Goal: Task Accomplishment & Management: Manage account settings

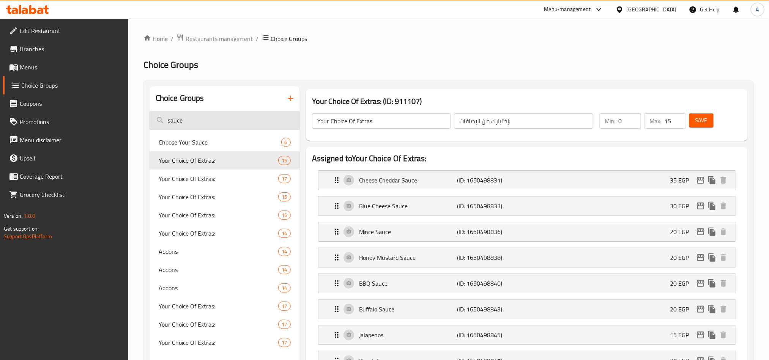
click at [212, 118] on input "sauce" at bounding box center [225, 120] width 150 height 19
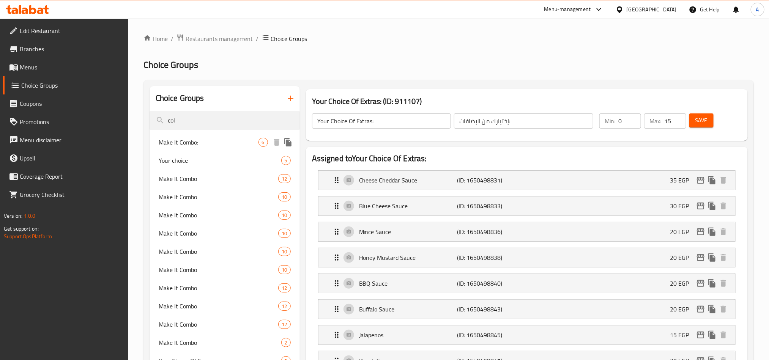
type input "col"
click at [231, 142] on span "Make It Combo:" at bounding box center [209, 142] width 100 height 9
type input "Make It Combo:"
type input "إجعلها كومبو:"
type input "1"
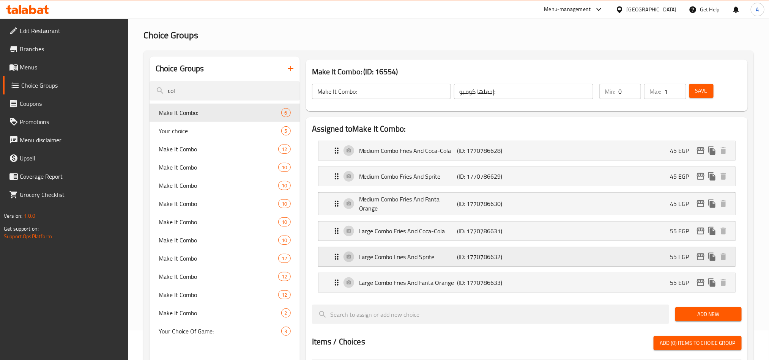
scroll to position [57, 0]
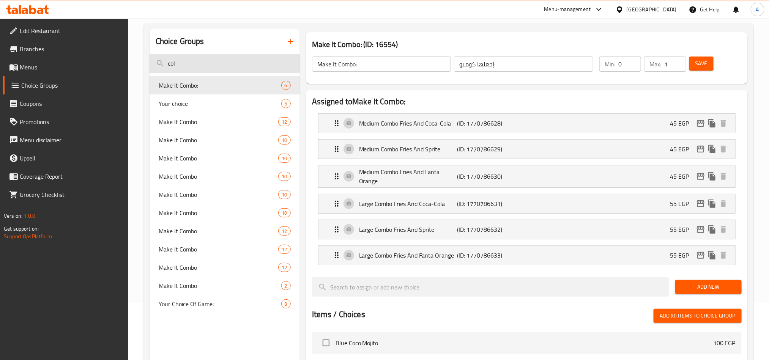
click at [187, 62] on input "col" at bounding box center [225, 63] width 150 height 19
click at [52, 46] on span "Branches" at bounding box center [71, 48] width 103 height 9
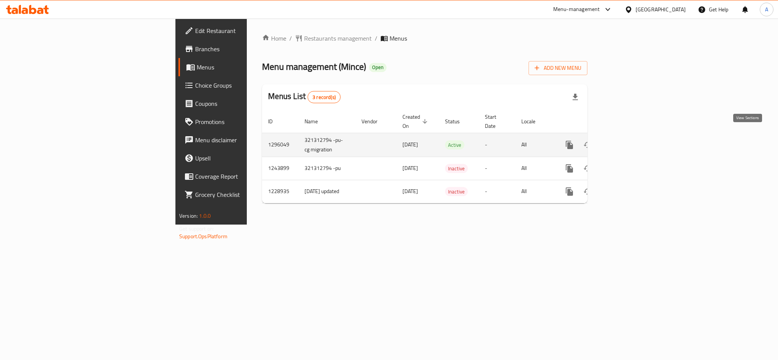
click at [633, 137] on link "enhanced table" at bounding box center [624, 145] width 18 height 18
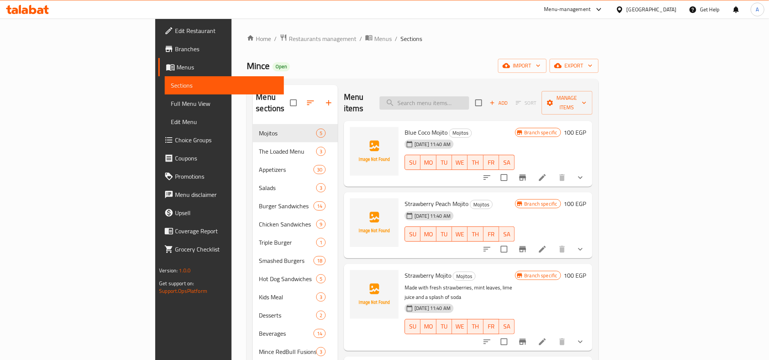
click at [469, 96] on input "search" at bounding box center [425, 102] width 90 height 13
paste input "509019"
type input "509019"
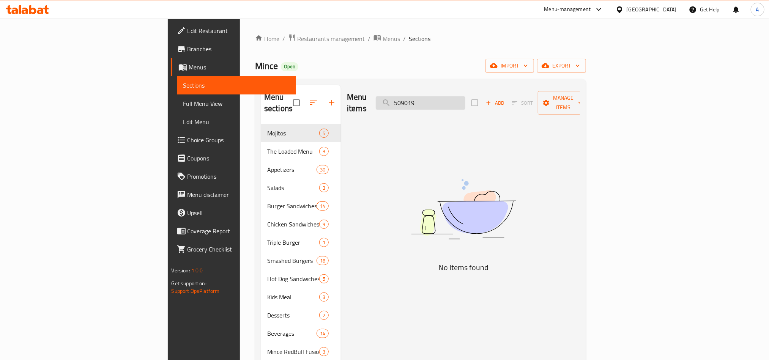
click at [465, 96] on input "509019" at bounding box center [421, 102] width 90 height 13
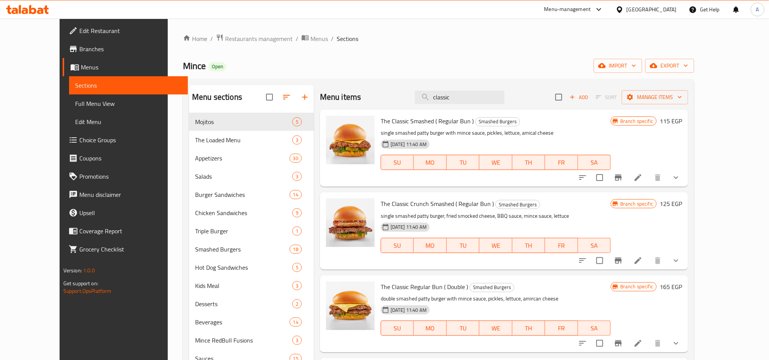
type input "classic"
click at [681, 179] on icon "show more" at bounding box center [676, 177] width 9 height 9
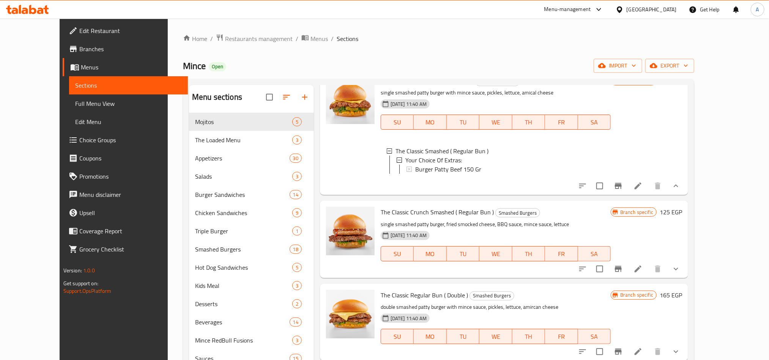
scroll to position [57, 0]
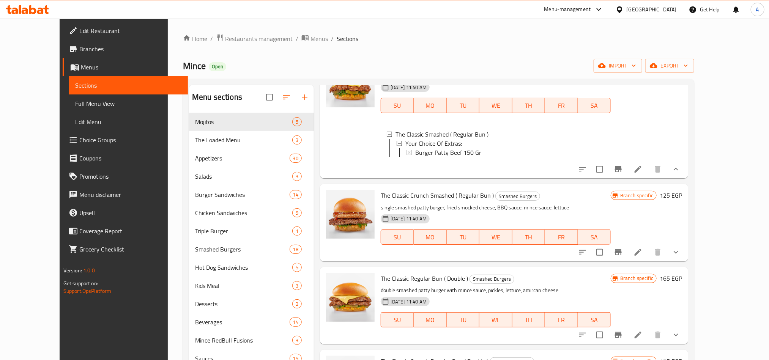
click at [79, 46] on span "Branches" at bounding box center [130, 48] width 103 height 9
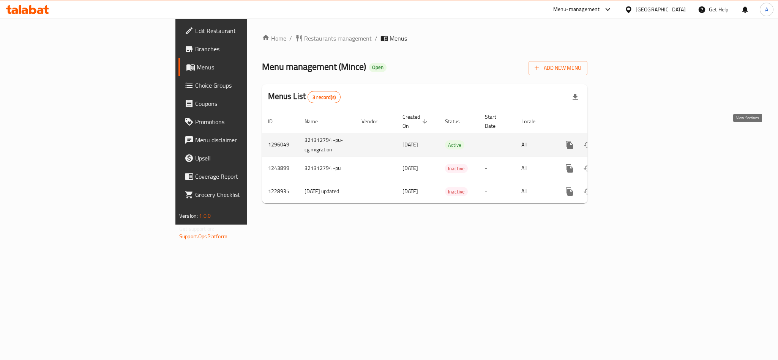
click at [629, 140] on icon "enhanced table" at bounding box center [624, 144] width 9 height 9
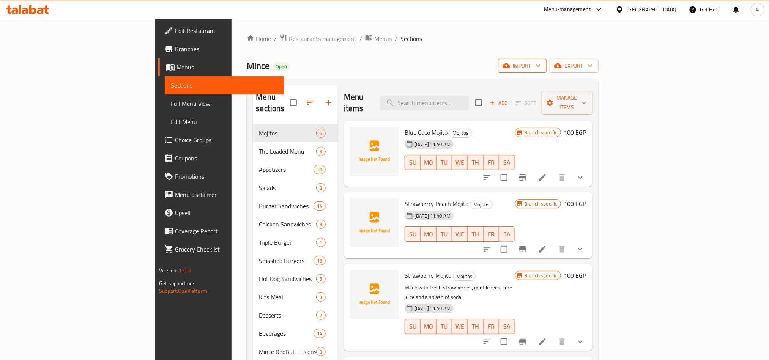
click at [542, 68] on icon "button" at bounding box center [539, 66] width 8 height 8
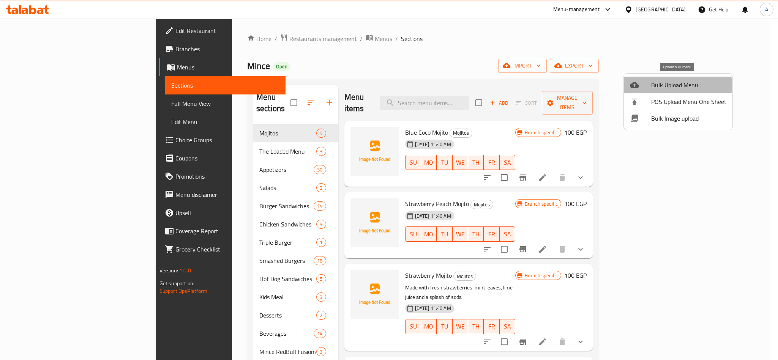
click at [664, 86] on span "Bulk Upload Menu" at bounding box center [688, 84] width 75 height 9
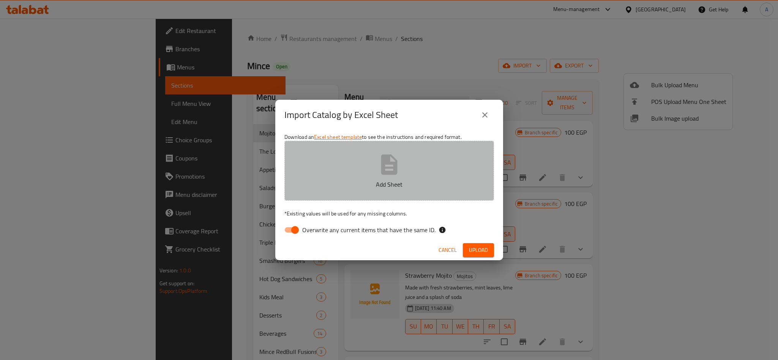
click at [390, 169] on icon "button" at bounding box center [389, 165] width 24 height 24
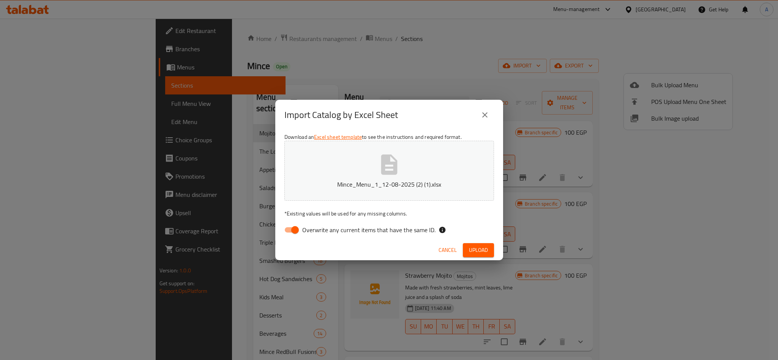
click at [477, 249] on span "Upload" at bounding box center [478, 250] width 19 height 9
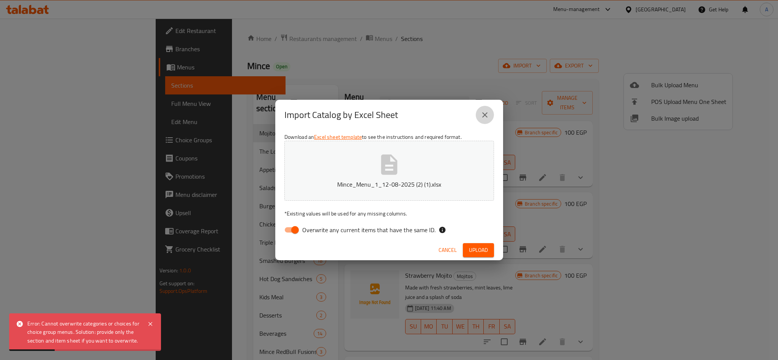
click at [489, 115] on icon "close" at bounding box center [484, 114] width 9 height 9
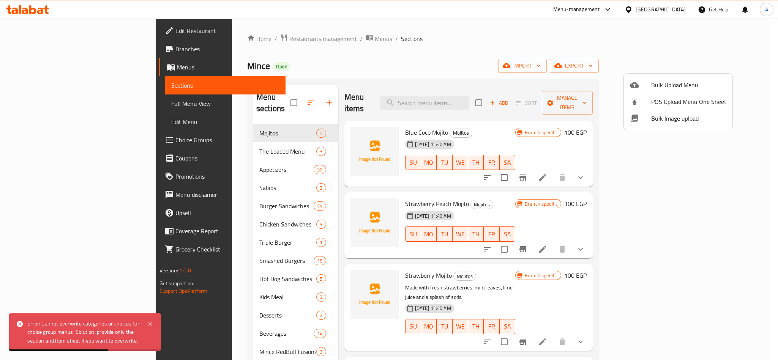
click at [285, 35] on div at bounding box center [389, 180] width 778 height 360
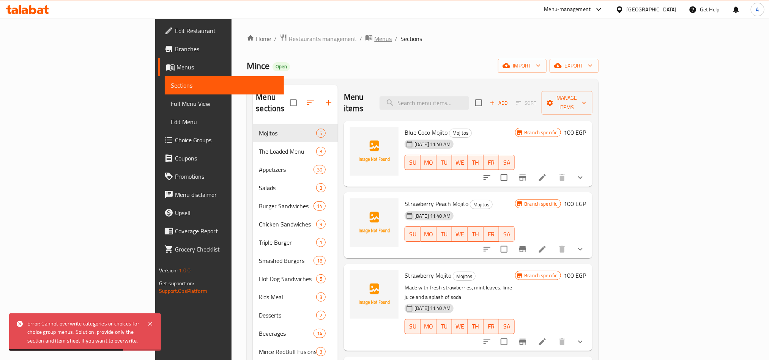
click at [374, 40] on span "Menus" at bounding box center [382, 38] width 17 height 9
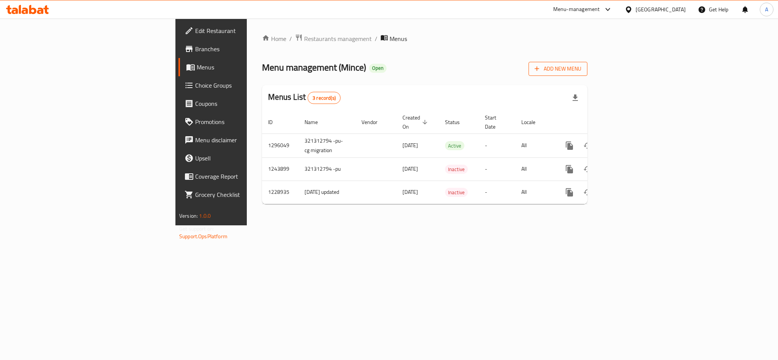
click at [541, 66] on icon "button" at bounding box center [537, 69] width 8 height 8
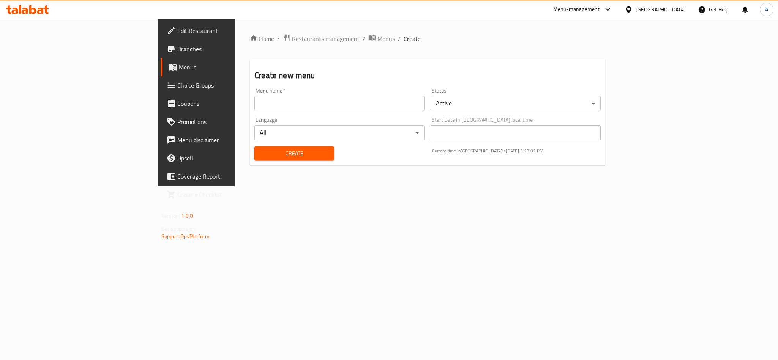
click at [251, 112] on div "Menu name   * Menu name *" at bounding box center [339, 99] width 176 height 29
click at [254, 101] on input "text" at bounding box center [339, 103] width 170 height 15
paste input "340624738"
type input "340624738 - new"
click at [503, 104] on body "​ Menu-management Egypt Get Help A Edit Restaurant Branches Menus Choice Groups…" at bounding box center [389, 190] width 778 height 342
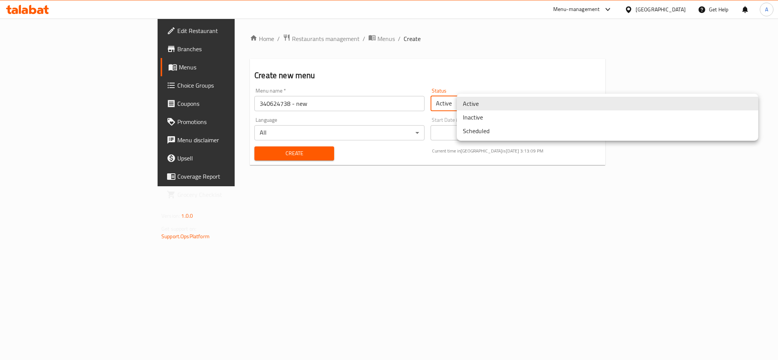
click at [500, 120] on li "Inactive" at bounding box center [607, 117] width 301 height 14
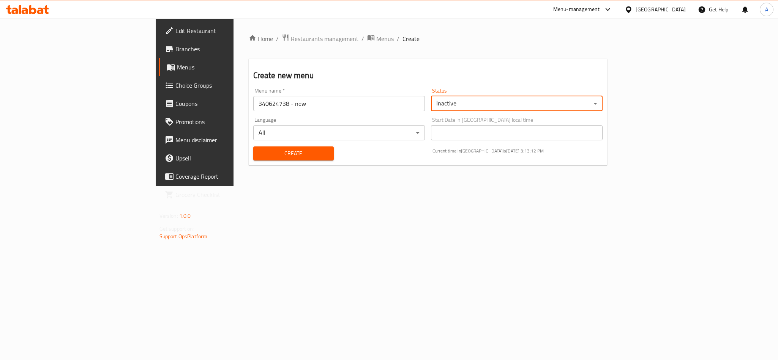
click at [262, 157] on span "Create" at bounding box center [293, 153] width 68 height 9
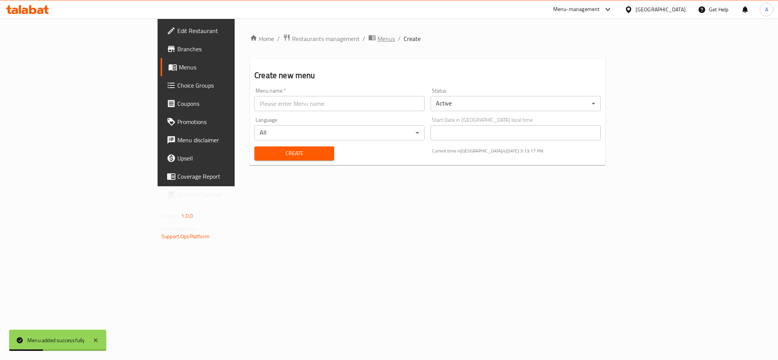
click at [377, 38] on span "Menus" at bounding box center [385, 38] width 17 height 9
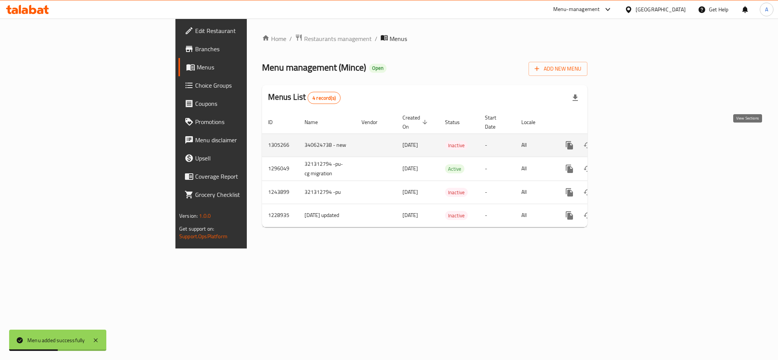
click at [628, 142] on icon "enhanced table" at bounding box center [624, 145] width 7 height 7
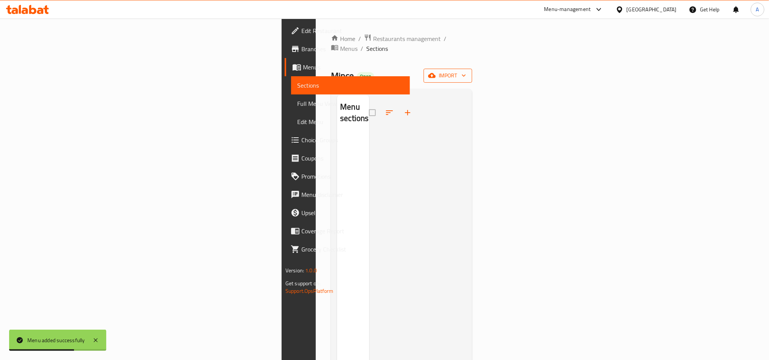
click at [466, 71] on span "import" at bounding box center [448, 75] width 36 height 9
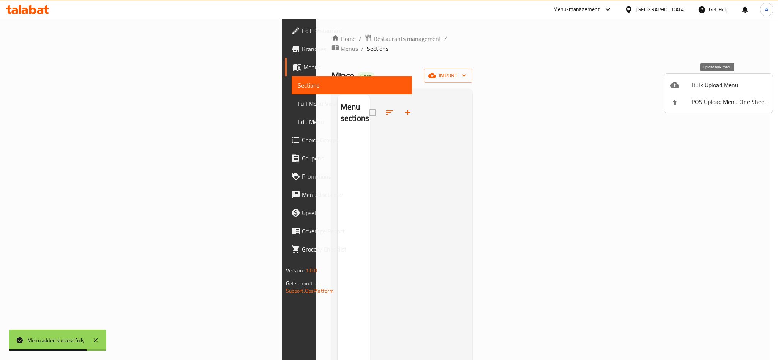
click at [689, 85] on div at bounding box center [680, 84] width 21 height 9
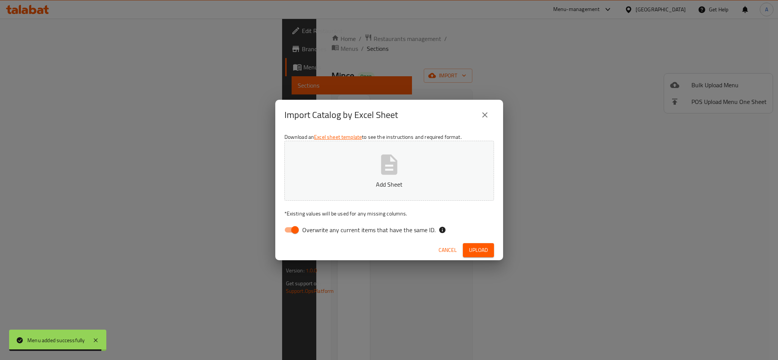
click at [280, 229] on input "Overwrite any current items that have the same ID." at bounding box center [294, 230] width 43 height 14
checkbox input "false"
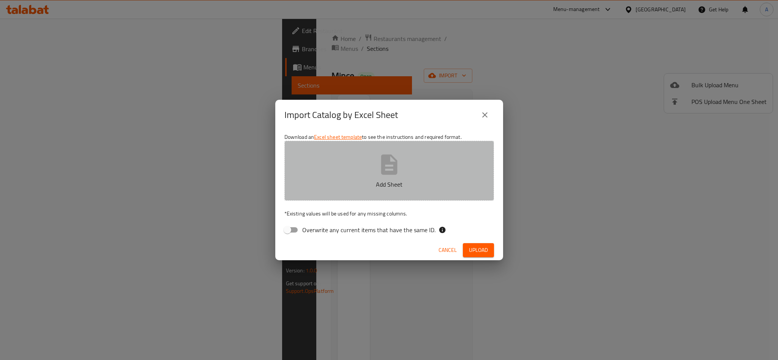
click at [379, 174] on icon "button" at bounding box center [389, 165] width 24 height 24
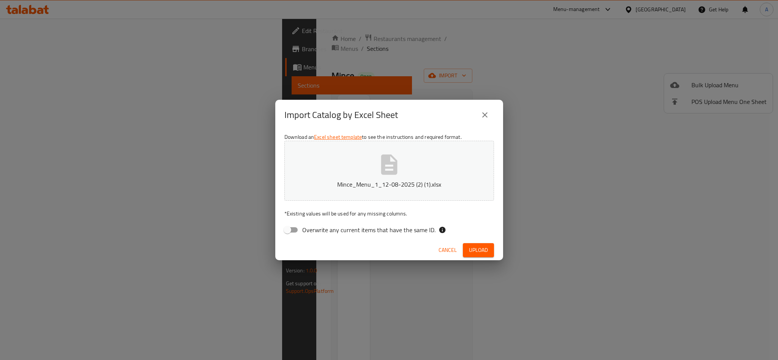
click at [475, 253] on span "Upload" at bounding box center [478, 250] width 19 height 9
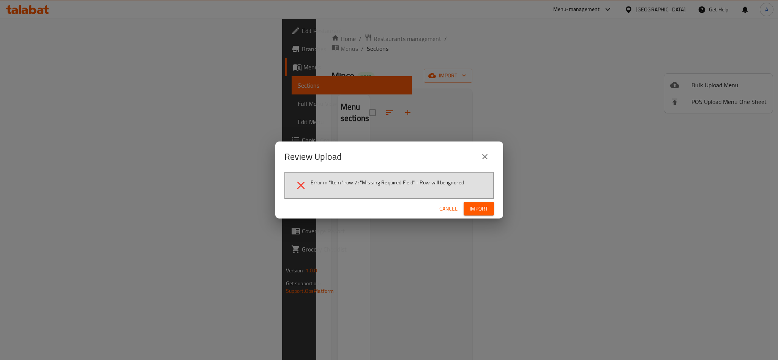
click at [476, 210] on span "Import" at bounding box center [479, 208] width 18 height 9
click at [450, 204] on span "Cancel" at bounding box center [454, 208] width 18 height 9
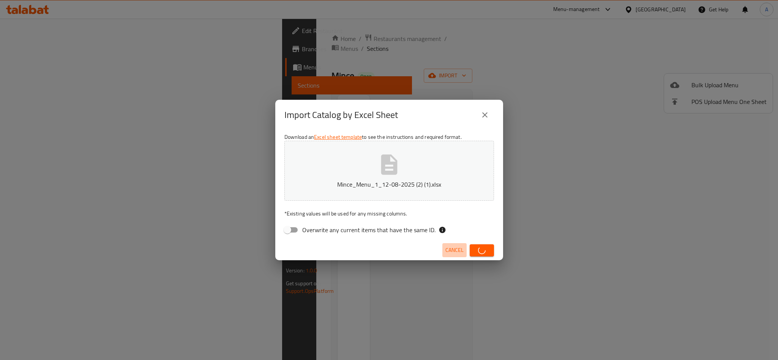
click at [449, 251] on span "Cancel" at bounding box center [454, 250] width 18 height 9
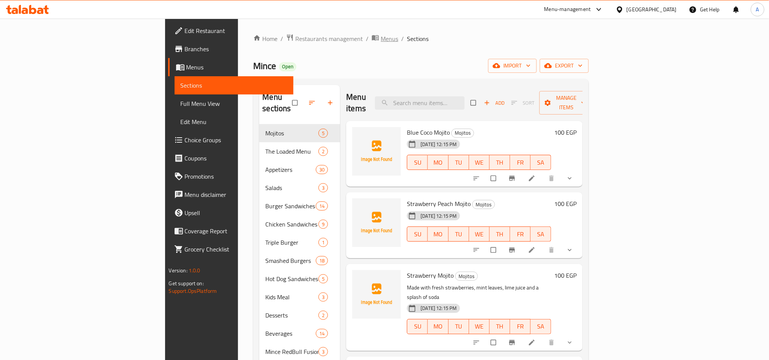
click at [381, 34] on span "Menus" at bounding box center [389, 38] width 17 height 9
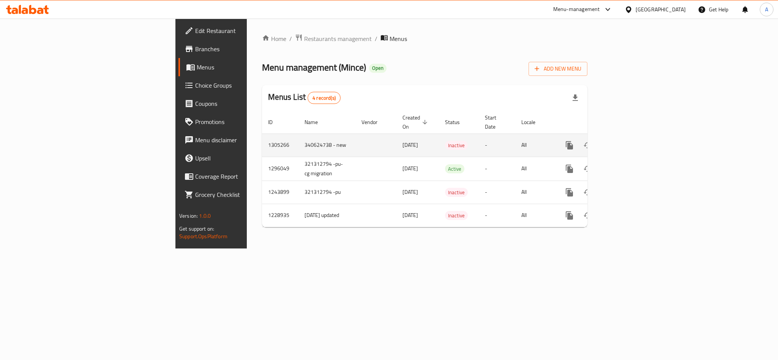
click at [298, 138] on td "340624738 - new" at bounding box center [326, 145] width 57 height 23
click at [298, 136] on td "340624738 - new" at bounding box center [326, 145] width 57 height 23
copy td "340624738 - new"
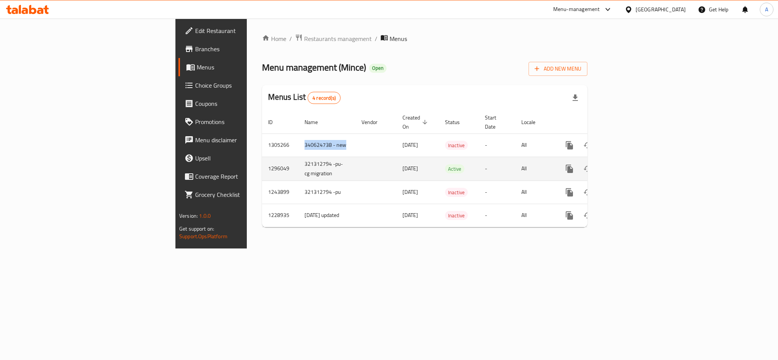
drag, startPoint x: 188, startPoint y: 137, endPoint x: 186, endPoint y: 149, distance: 12.7
click at [298, 140] on td "340624738 - new" at bounding box center [326, 145] width 57 height 23
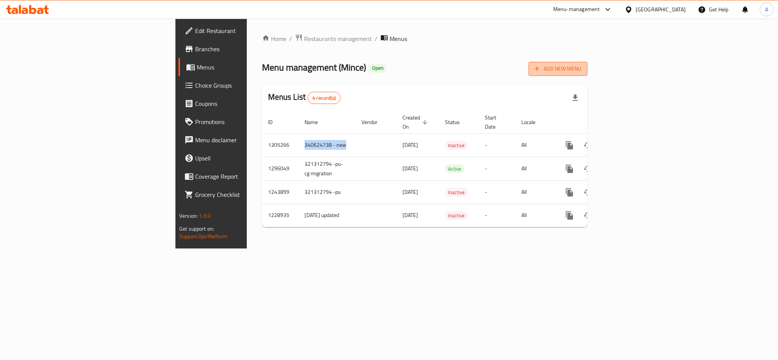
click at [581, 68] on span "Add New Menu" at bounding box center [558, 68] width 47 height 9
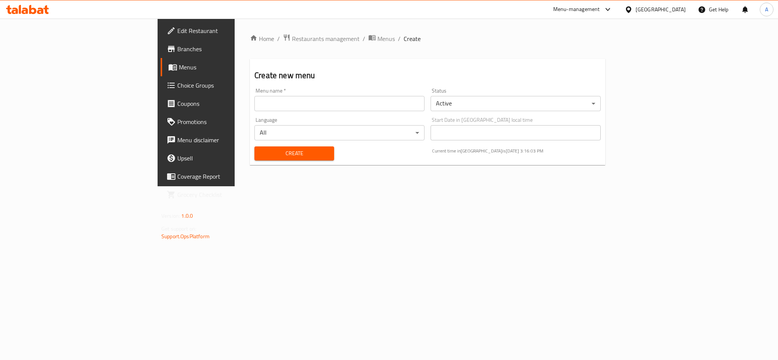
click at [343, 104] on input "text" at bounding box center [339, 103] width 170 height 15
paste input "340624738 - new"
click at [254, 108] on input "case no 340624738 -" at bounding box center [339, 103] width 170 height 15
type input "case no 340624738 - new"
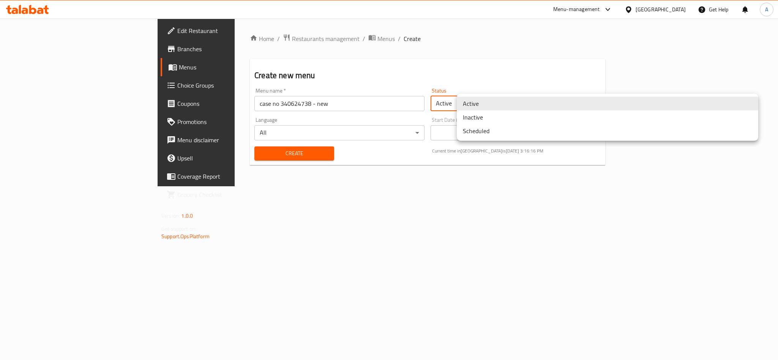
click at [693, 100] on body "​ Menu-management Egypt Get Help A Edit Restaurant Branches Menus Choice Groups…" at bounding box center [389, 190] width 778 height 342
click at [522, 118] on li "Inactive" at bounding box center [607, 117] width 301 height 14
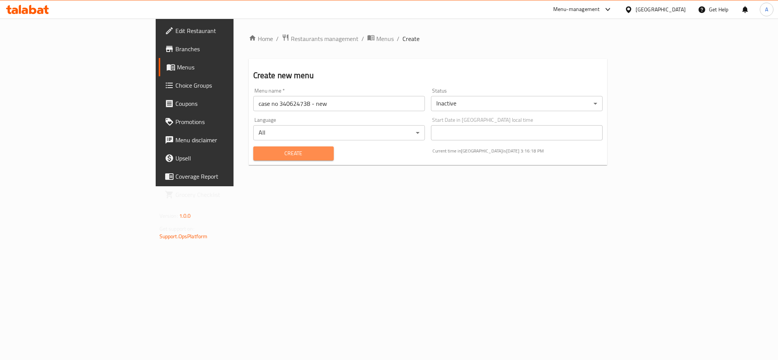
click at [259, 155] on span "Create" at bounding box center [293, 153] width 68 height 9
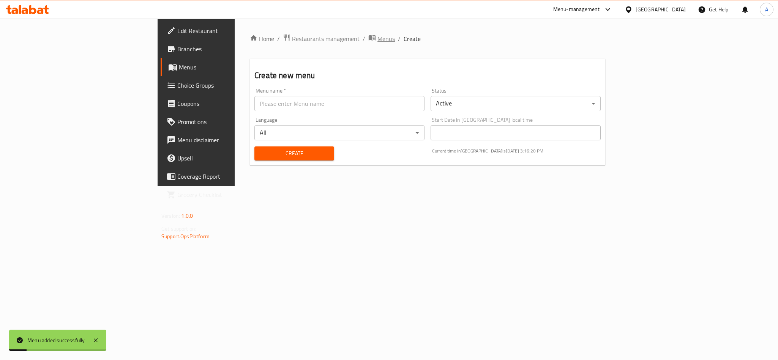
click at [377, 36] on span "Menus" at bounding box center [385, 38] width 17 height 9
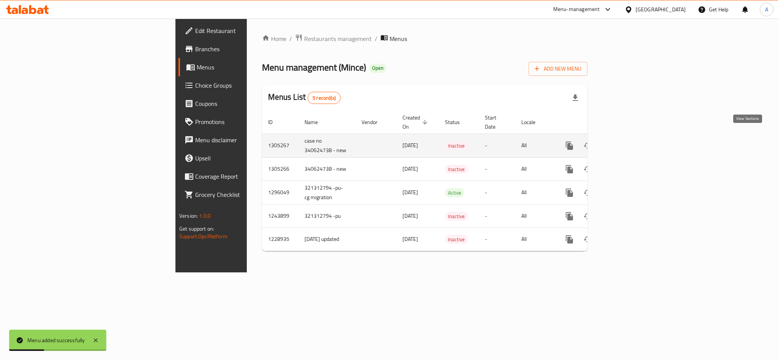
click at [629, 141] on icon "enhanced table" at bounding box center [624, 145] width 9 height 9
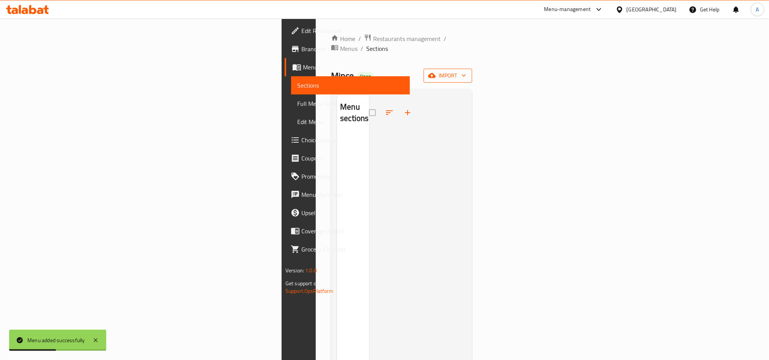
click at [472, 69] on button "import" at bounding box center [448, 76] width 49 height 14
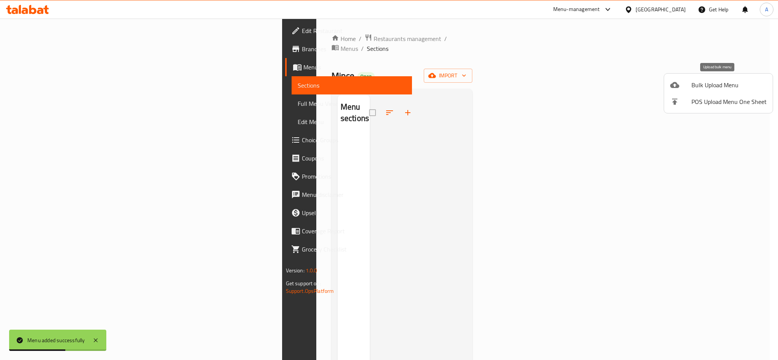
click at [681, 88] on div at bounding box center [680, 84] width 21 height 9
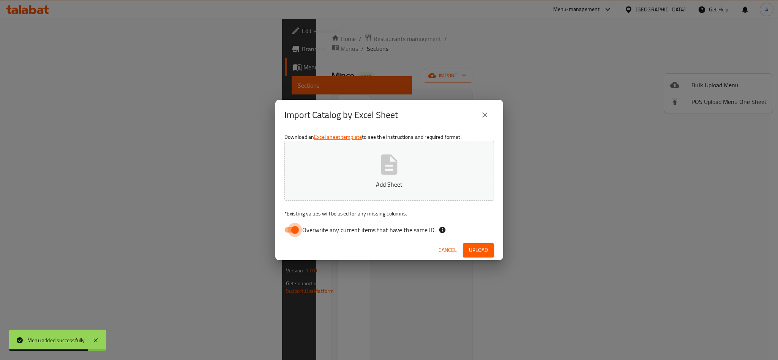
click at [289, 227] on input "Overwrite any current items that have the same ID." at bounding box center [294, 230] width 43 height 14
checkbox input "false"
click at [383, 171] on icon "button" at bounding box center [389, 165] width 16 height 20
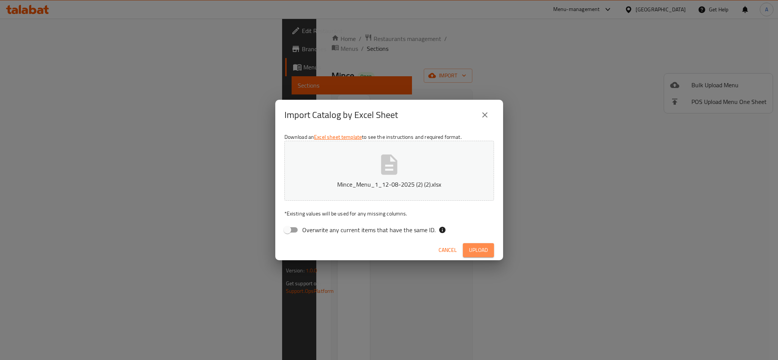
click at [473, 247] on span "Upload" at bounding box center [478, 250] width 19 height 9
click at [485, 249] on icon "button" at bounding box center [482, 250] width 8 height 8
click at [483, 118] on icon "close" at bounding box center [484, 114] width 9 height 9
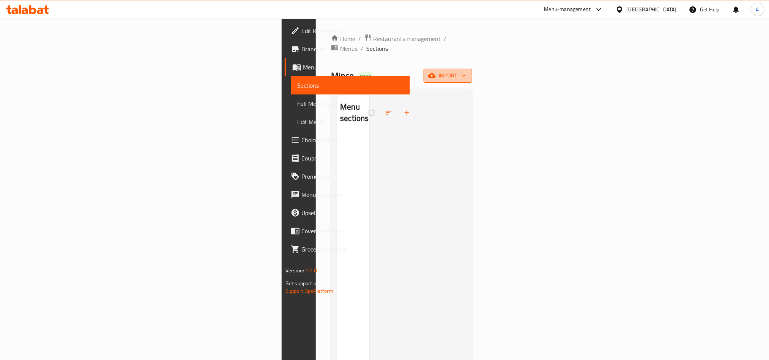
click at [466, 71] on span "import" at bounding box center [448, 75] width 36 height 9
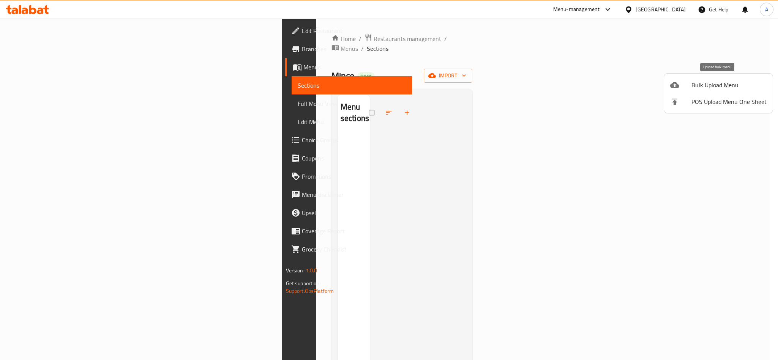
click at [691, 82] on span "Bulk Upload Menu" at bounding box center [728, 84] width 75 height 9
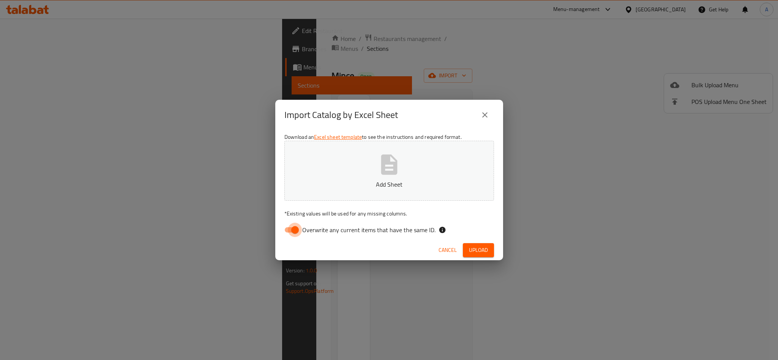
click at [286, 230] on input "Overwrite any current items that have the same ID." at bounding box center [294, 230] width 43 height 14
checkbox input "false"
click at [384, 169] on icon "button" at bounding box center [389, 165] width 16 height 20
click at [481, 250] on span "Upload" at bounding box center [478, 250] width 19 height 9
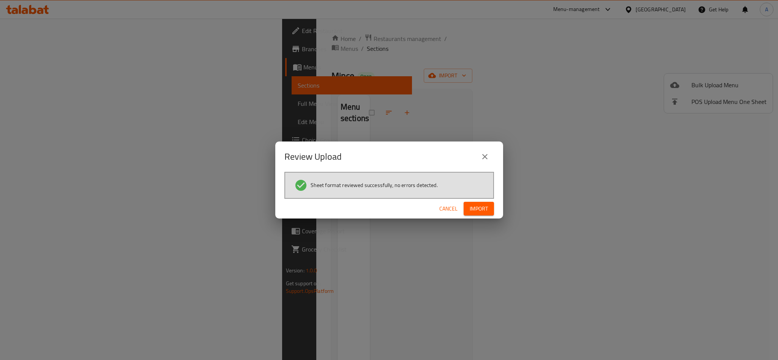
click at [490, 212] on button "Import" at bounding box center [479, 209] width 30 height 14
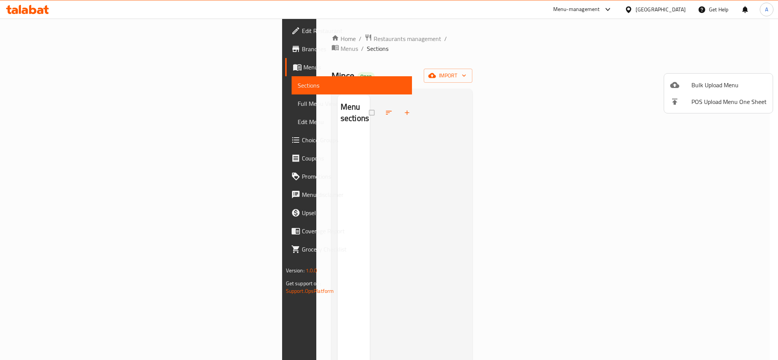
click at [410, 335] on div at bounding box center [389, 180] width 778 height 360
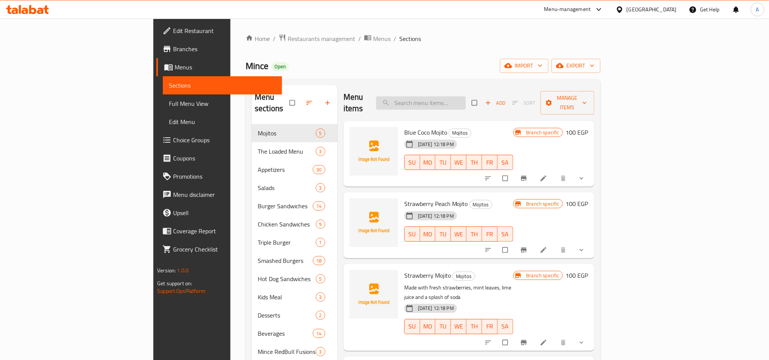
click at [466, 101] on input "search" at bounding box center [421, 102] width 90 height 13
paste input "Mince Original"
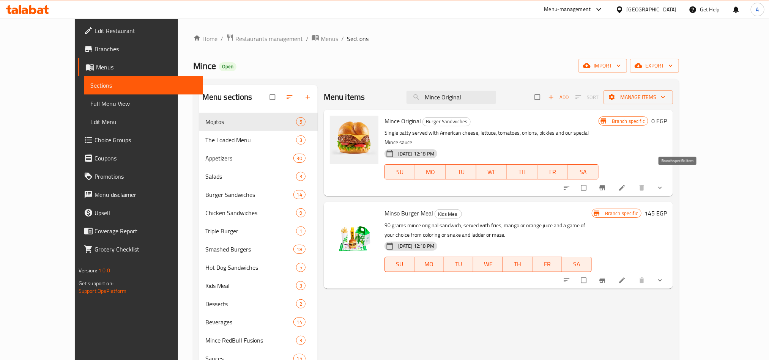
type input "Mince Original"
click at [606, 186] on icon "Branch-specific-item" at bounding box center [603, 188] width 6 height 5
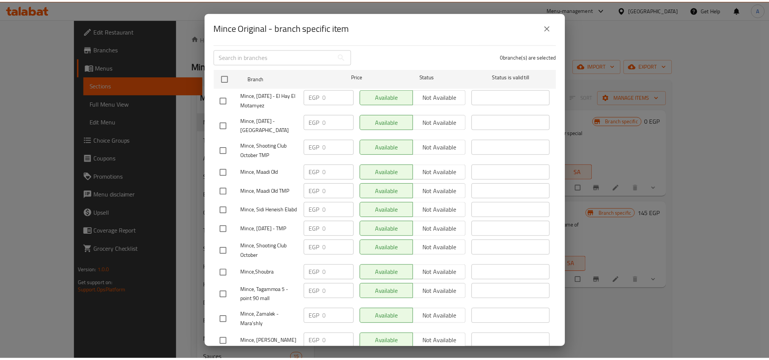
scroll to position [228, 0]
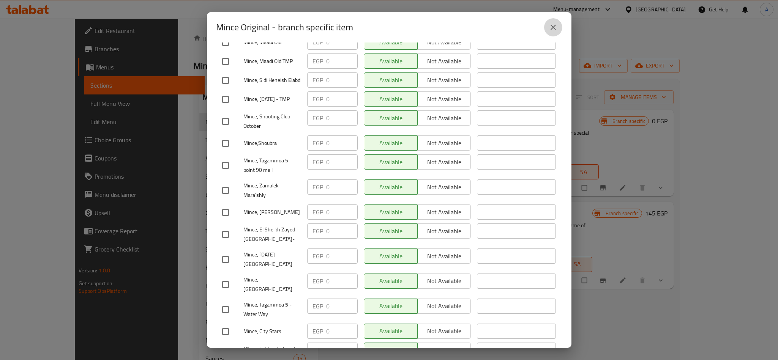
click at [558, 26] on button "close" at bounding box center [553, 27] width 18 height 18
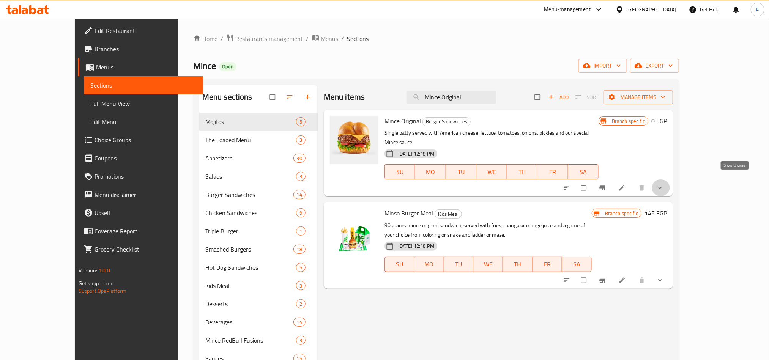
drag, startPoint x: 735, startPoint y: 180, endPoint x: 696, endPoint y: 188, distance: 39.5
click at [664, 184] on icon "show more" at bounding box center [660, 188] width 8 height 8
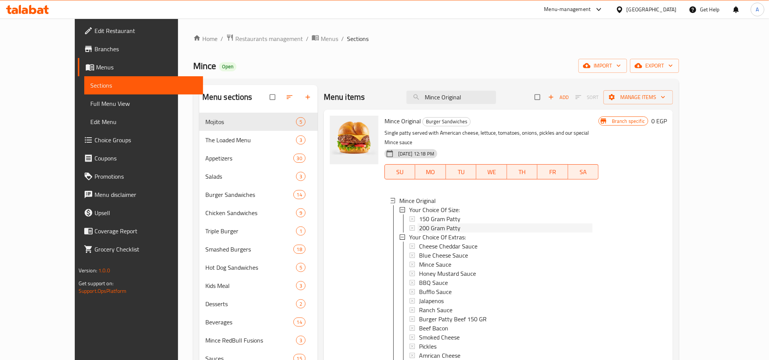
click at [419, 224] on span "200 Gram Patty" at bounding box center [439, 228] width 41 height 9
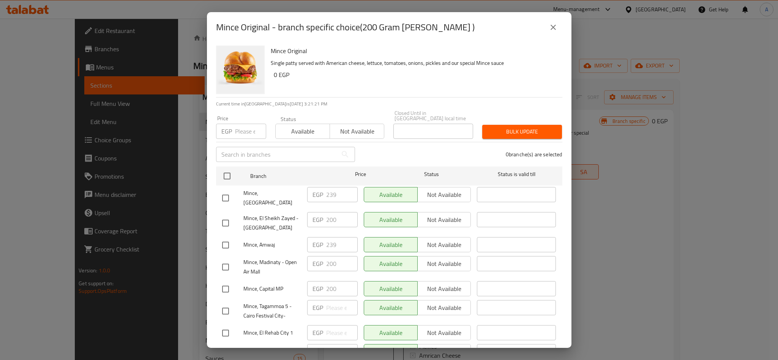
click at [479, 80] on div "Mince Original Single patty served with American cheese, lettuce, tomatoes, oni…" at bounding box center [414, 70] width 292 height 55
click at [544, 43] on div "Mince Original Single patty served with American cheese, lettuce, tomatoes, oni…" at bounding box center [414, 70] width 292 height 55
click at [553, 23] on icon "close" at bounding box center [553, 27] width 9 height 9
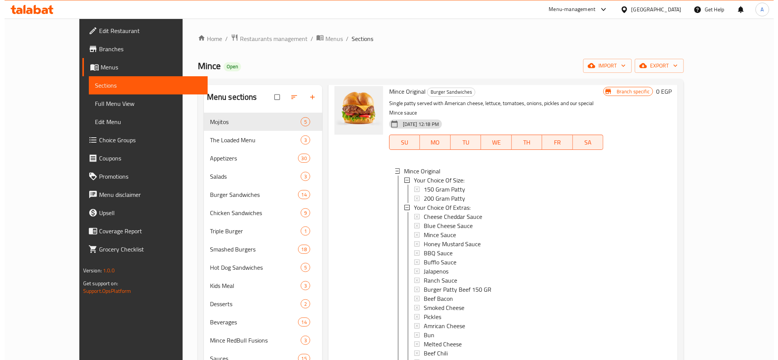
scroll to position [57, 0]
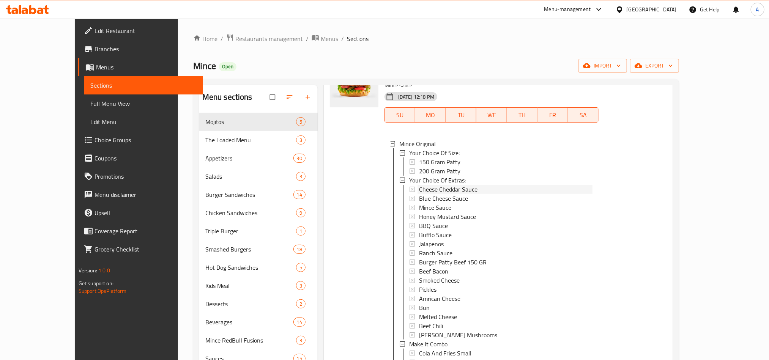
click at [423, 185] on span "Cheese Cheddar Sauce" at bounding box center [448, 189] width 58 height 9
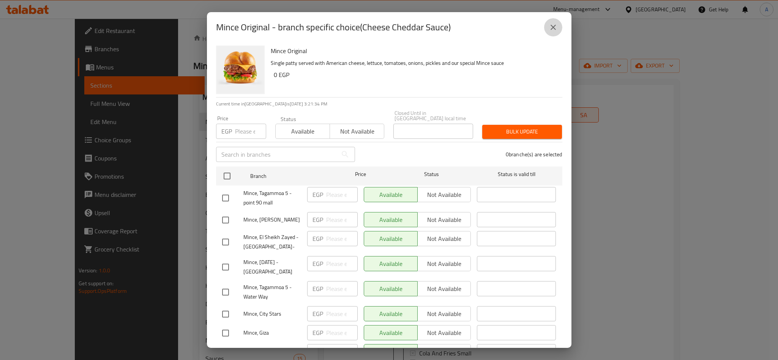
click at [559, 26] on button "close" at bounding box center [553, 27] width 18 height 18
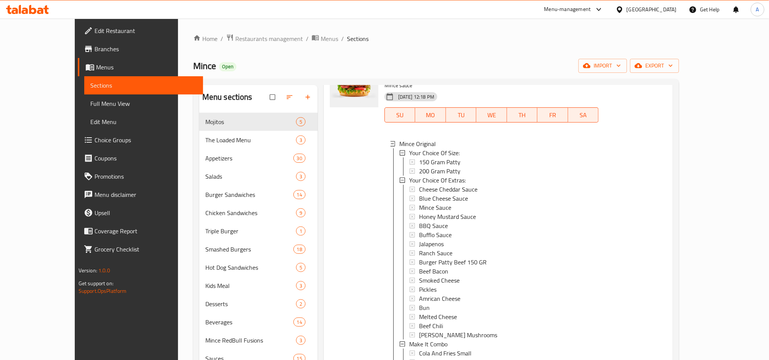
click at [420, 185] on span "Cheese Cheddar Sauce" at bounding box center [448, 189] width 58 height 9
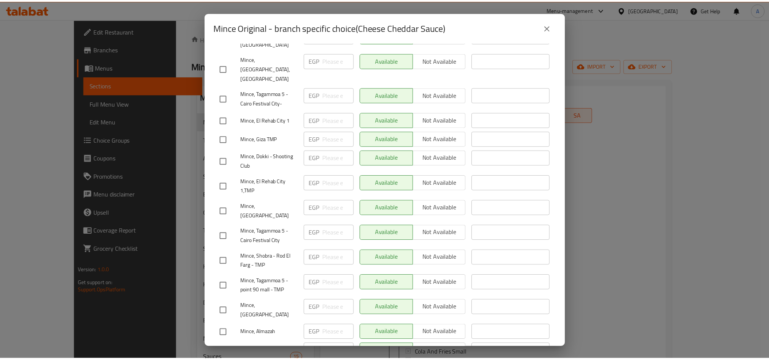
scroll to position [683, 0]
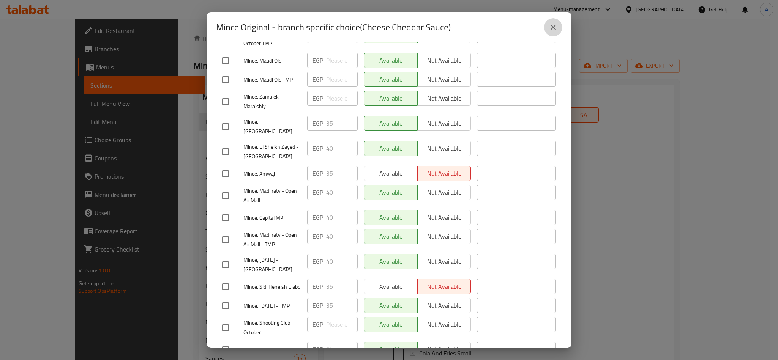
click at [558, 28] on button "close" at bounding box center [553, 27] width 18 height 18
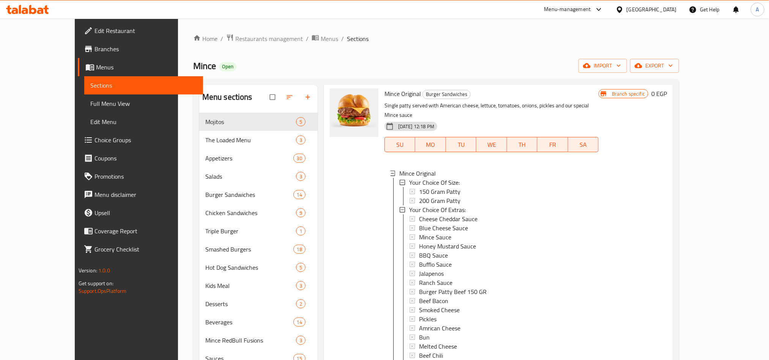
scroll to position [0, 0]
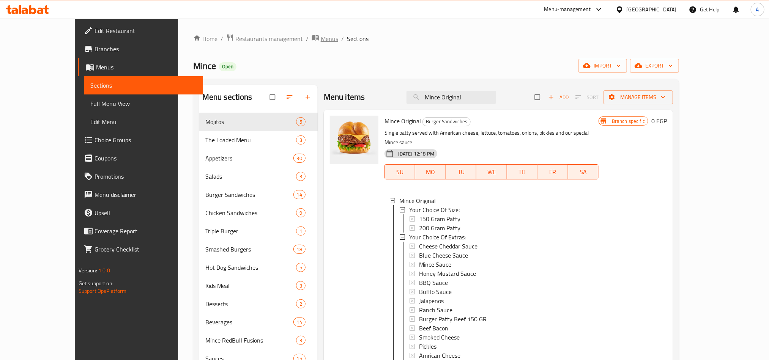
click at [321, 41] on span "Menus" at bounding box center [329, 38] width 17 height 9
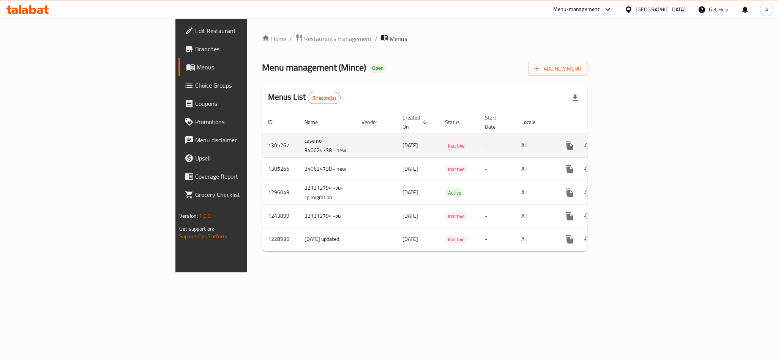
click at [298, 134] on td "case no 340624738 - new" at bounding box center [326, 146] width 57 height 24
click at [262, 137] on td "1305267" at bounding box center [280, 146] width 36 height 24
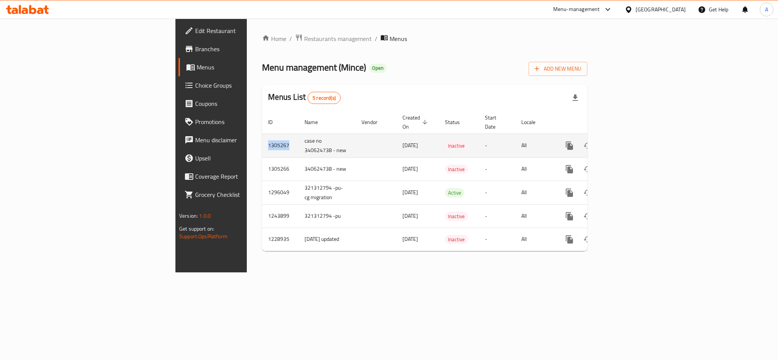
copy td "1305267"
click at [262, 134] on td "1305267" at bounding box center [280, 146] width 36 height 24
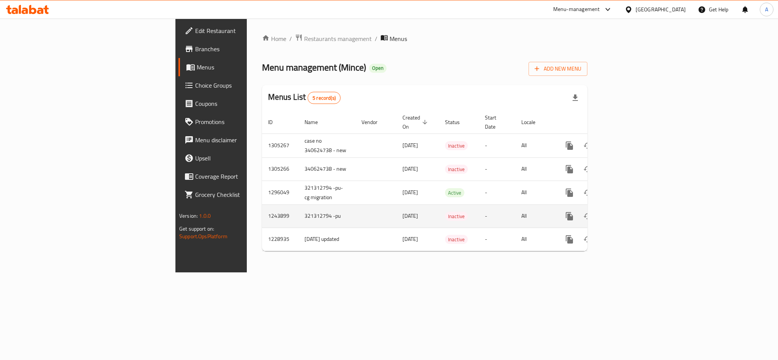
click at [262, 209] on td "1243899" at bounding box center [280, 216] width 36 height 23
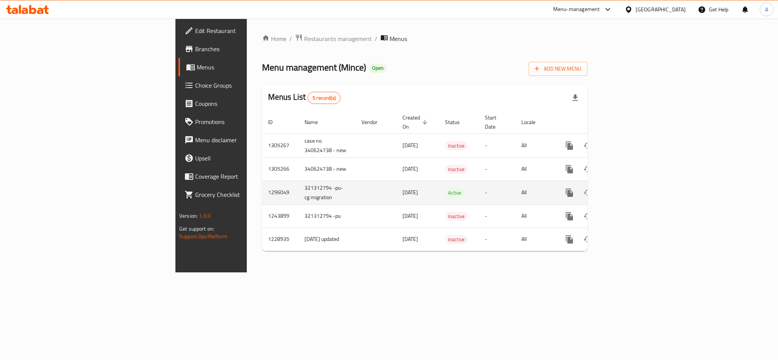
click at [262, 187] on td "1296049" at bounding box center [280, 193] width 36 height 24
copy td "1296049"
click at [262, 183] on td "1296049" at bounding box center [280, 193] width 36 height 24
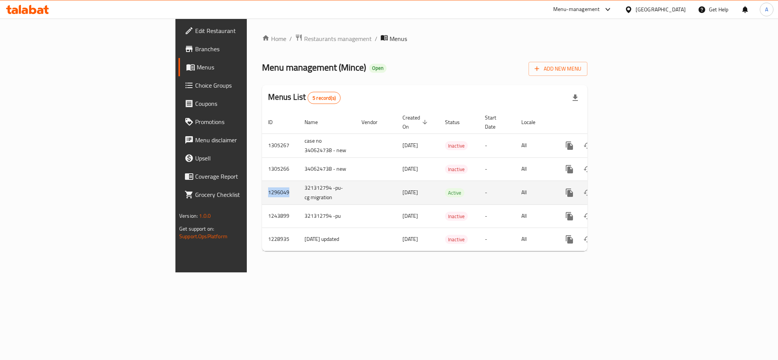
click at [262, 186] on td "1296049" at bounding box center [280, 193] width 36 height 24
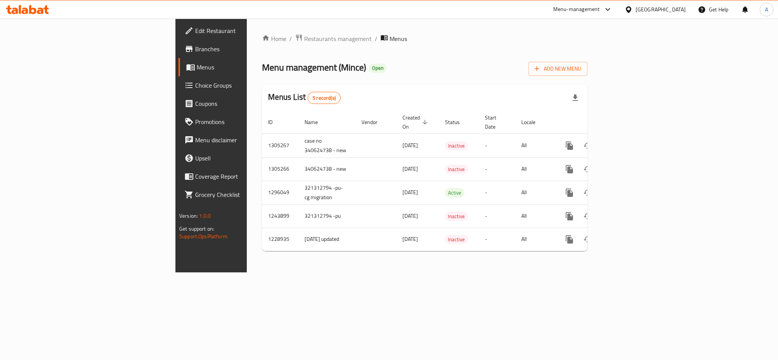
click at [247, 273] on div "Home / Restaurants management / Menus Menu management ( Mince ) Open Add New Me…" at bounding box center [425, 146] width 356 height 254
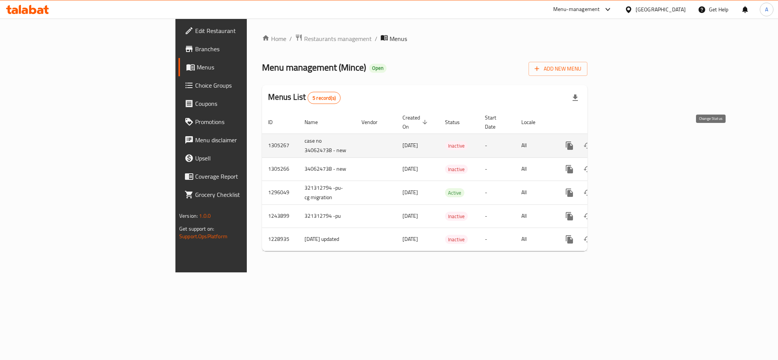
click at [592, 141] on icon "enhanced table" at bounding box center [587, 145] width 9 height 9
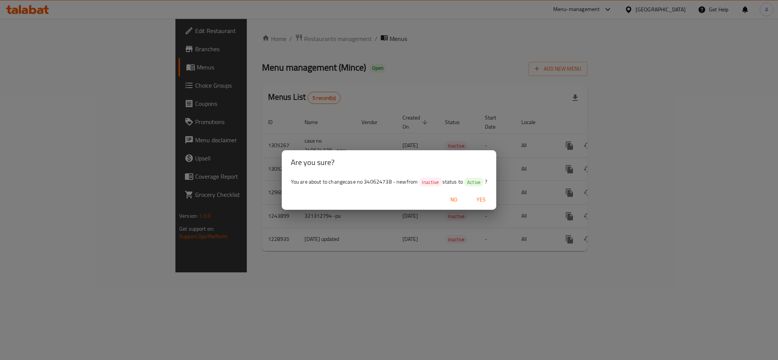
click at [484, 197] on span "Yes" at bounding box center [481, 199] width 18 height 9
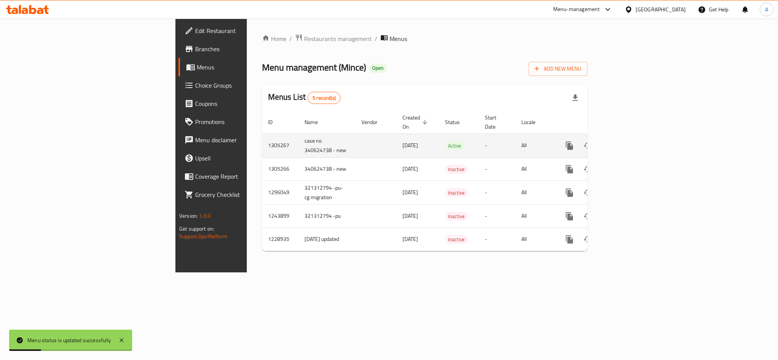
click at [262, 139] on td "1305267" at bounding box center [280, 146] width 36 height 24
copy td "1305267"
click at [628, 142] on icon "enhanced table" at bounding box center [624, 145] width 7 height 7
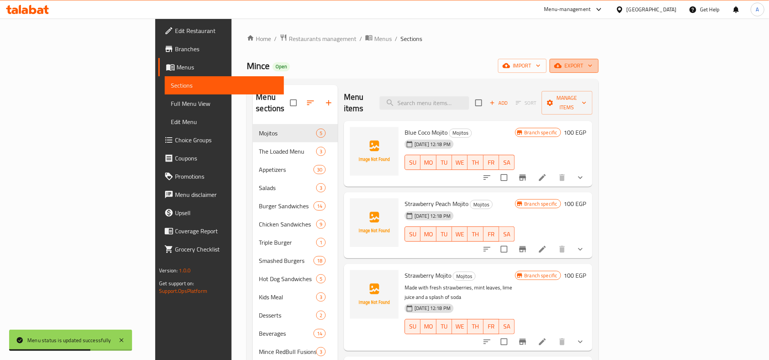
click at [593, 65] on span "export" at bounding box center [574, 65] width 37 height 9
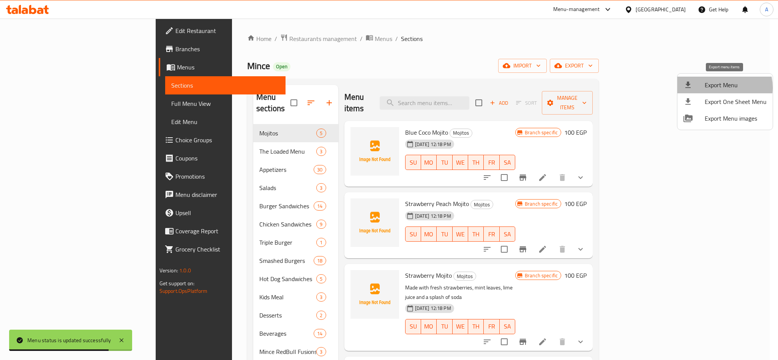
click at [717, 88] on span "Export Menu" at bounding box center [736, 84] width 62 height 9
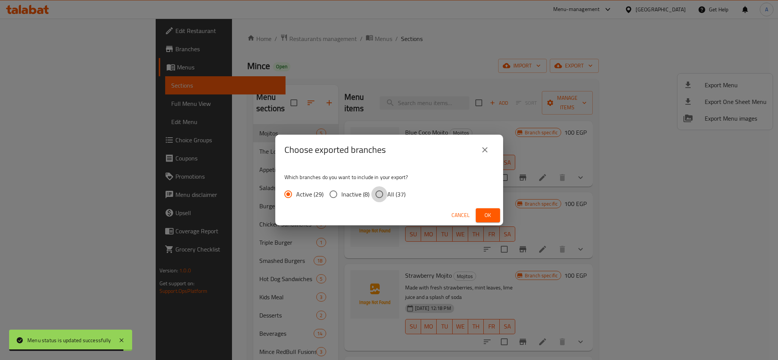
click at [381, 194] on input "All (37)" at bounding box center [379, 194] width 16 height 16
radio input "true"
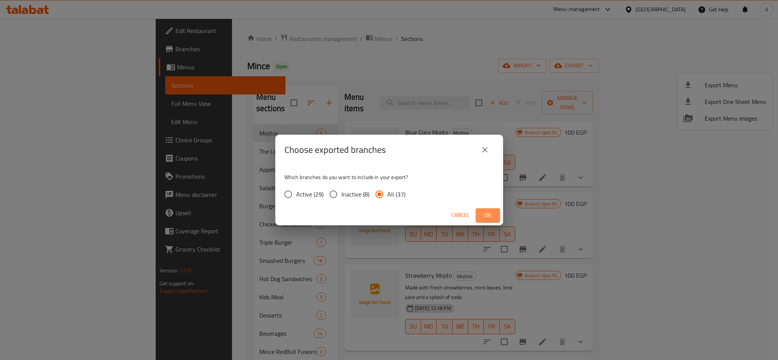
click at [492, 214] on span "Ok" at bounding box center [488, 215] width 12 height 9
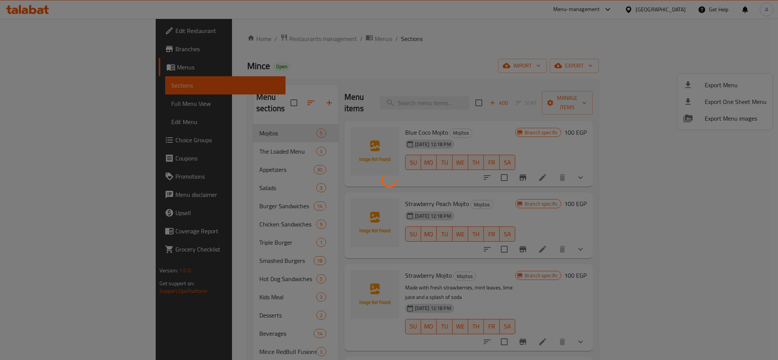
click at [417, 66] on div at bounding box center [389, 180] width 778 height 360
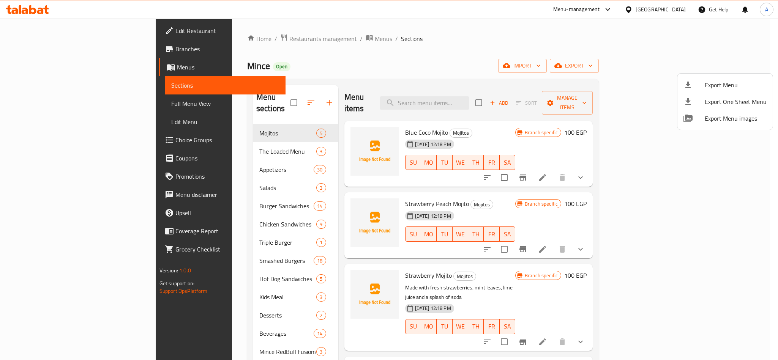
click at [547, 121] on div at bounding box center [389, 180] width 778 height 360
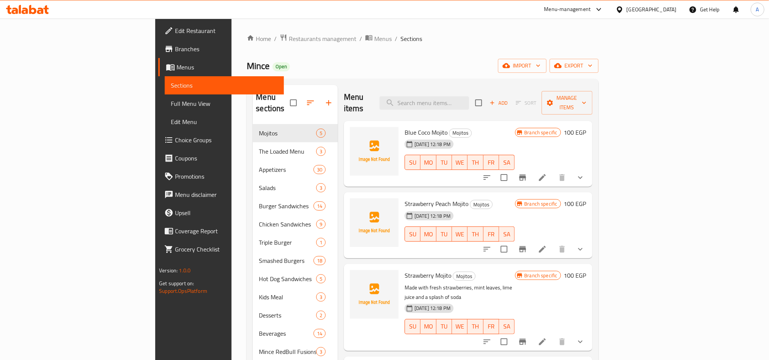
click at [671, 9] on div "Egypt" at bounding box center [652, 9] width 50 height 8
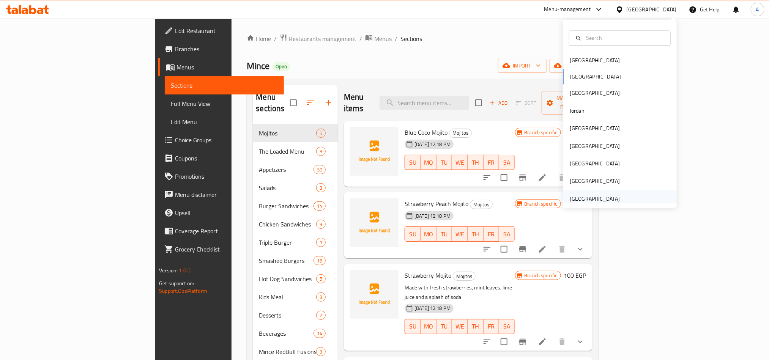
click at [585, 200] on div "United Arab Emirates" at bounding box center [595, 199] width 50 height 8
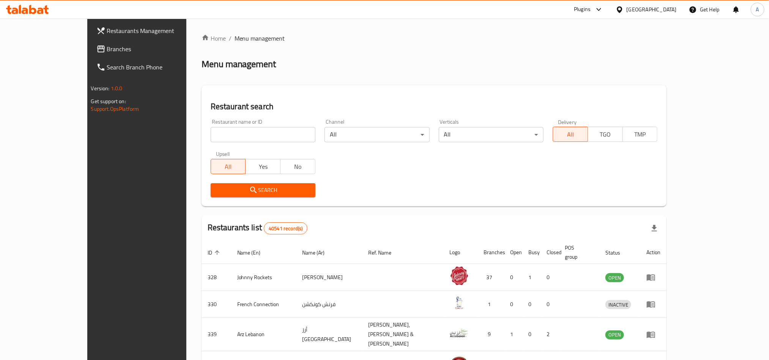
click at [107, 49] on span "Branches" at bounding box center [158, 48] width 103 height 9
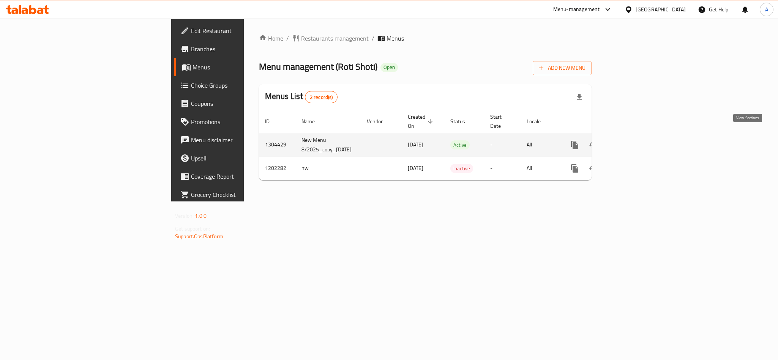
click at [634, 140] on icon "enhanced table" at bounding box center [629, 144] width 9 height 9
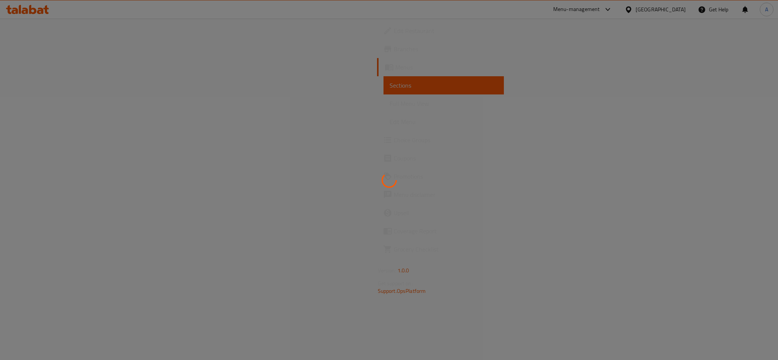
click at [182, 250] on div at bounding box center [389, 180] width 778 height 360
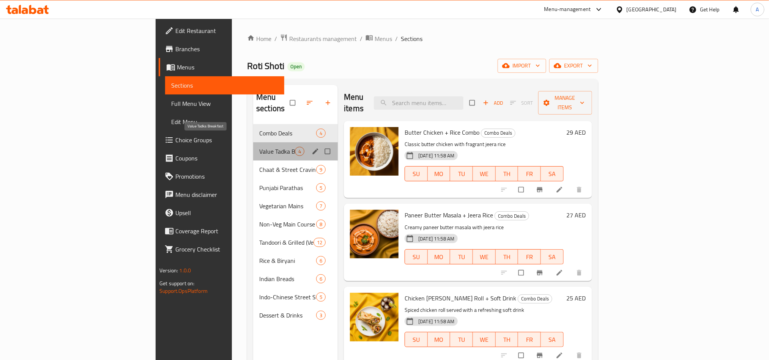
click at [259, 147] on span "Value Tadka Breakfast" at bounding box center [277, 151] width 36 height 9
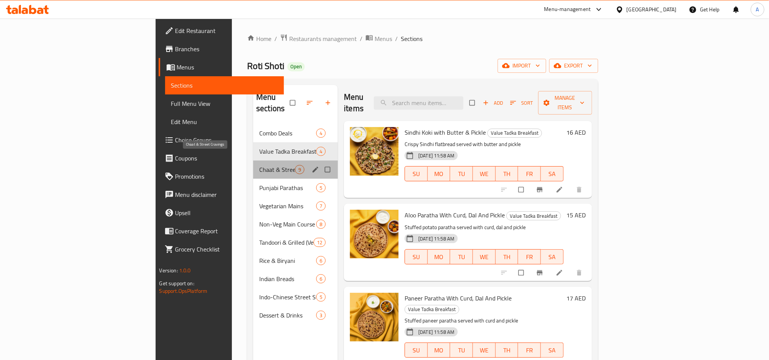
click at [259, 165] on span "Chaat & Street Cravings" at bounding box center [277, 169] width 36 height 9
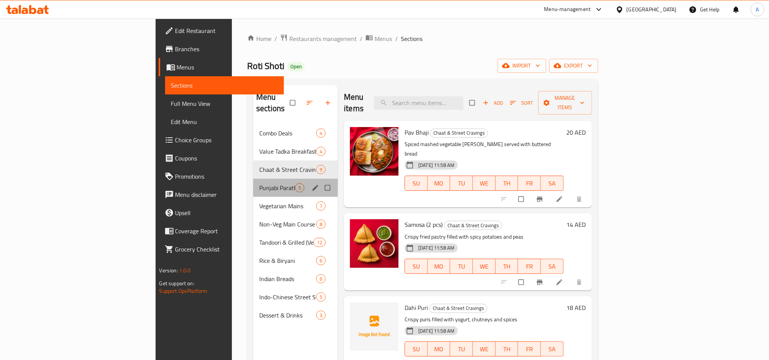
click at [253, 179] on div "Punjabi Parathas 5" at bounding box center [295, 188] width 85 height 18
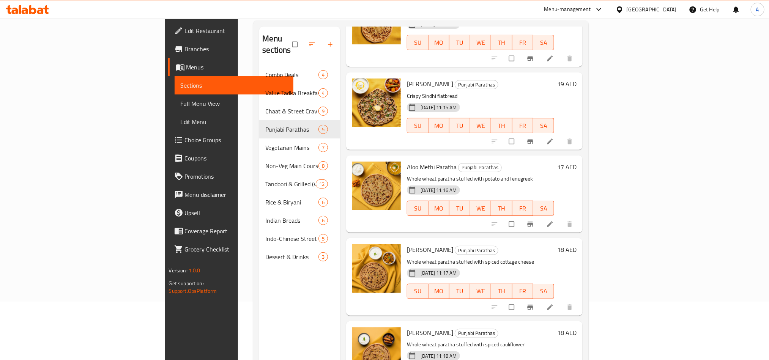
scroll to position [106, 0]
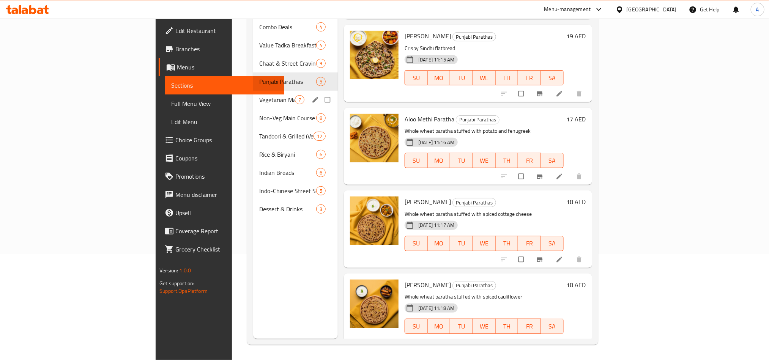
click at [253, 91] on div "Vegetarian Mains 7" at bounding box center [295, 100] width 85 height 18
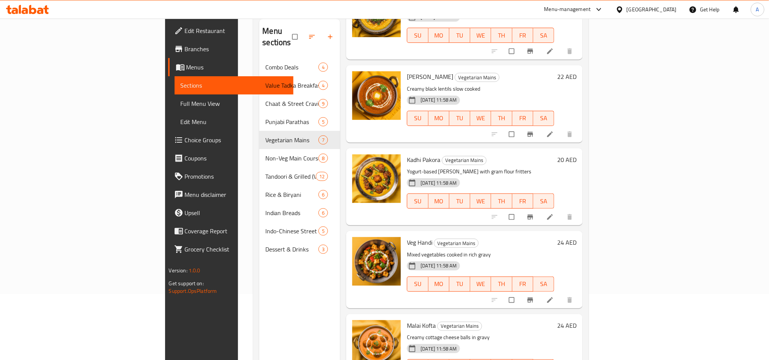
scroll to position [106, 0]
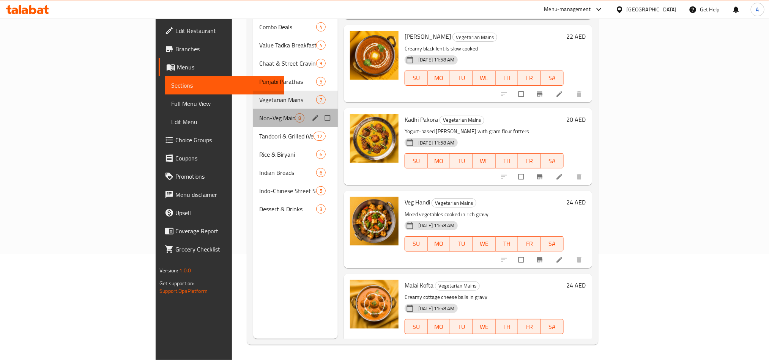
click at [253, 109] on div "Non-Veg Main Course 8" at bounding box center [295, 118] width 85 height 18
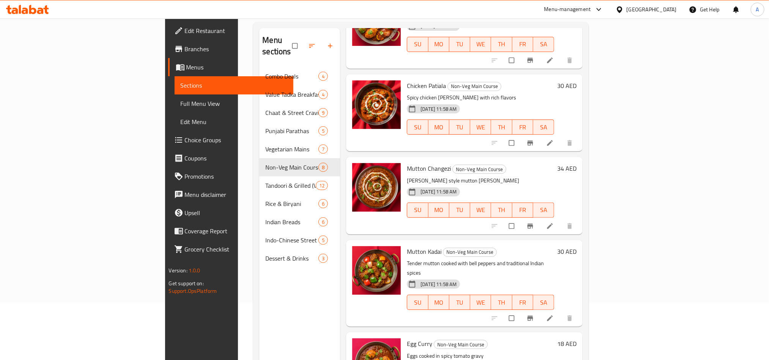
scroll to position [106, 0]
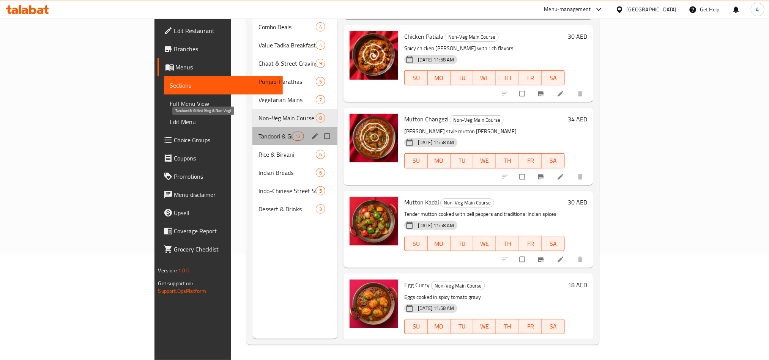
click at [259, 132] on span "Tandoori & Grilled (Veg & Non-Veg)" at bounding box center [275, 136] width 33 height 9
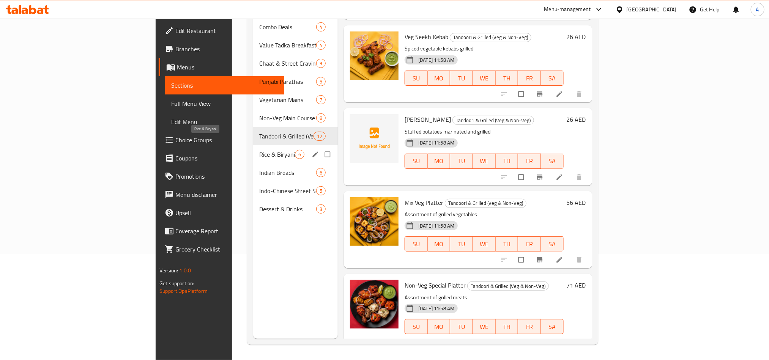
click at [259, 150] on span "Rice & Biryani" at bounding box center [277, 154] width 36 height 9
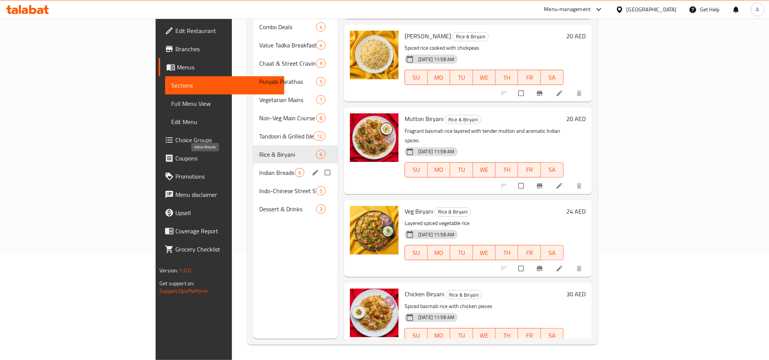
click at [259, 168] on span "Indian Breads" at bounding box center [277, 172] width 36 height 9
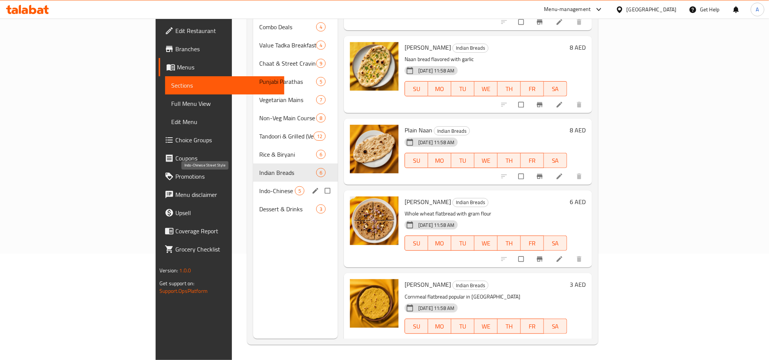
click at [259, 186] on span "Indo-Chinese Street Style" at bounding box center [277, 190] width 36 height 9
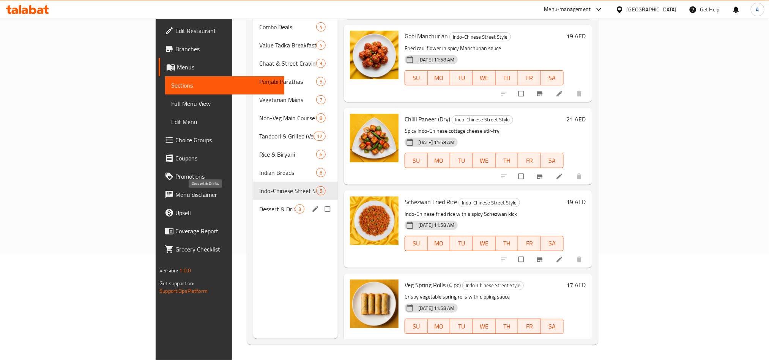
click at [259, 205] on span "Dessert & Drinks" at bounding box center [277, 209] width 36 height 9
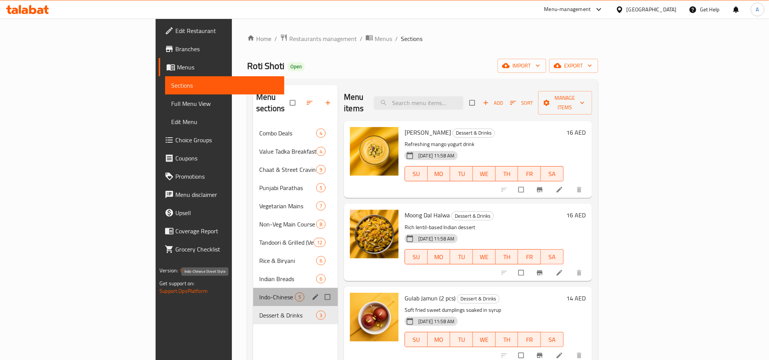
click at [259, 293] on span "Indo-Chinese Street Style" at bounding box center [277, 297] width 36 height 9
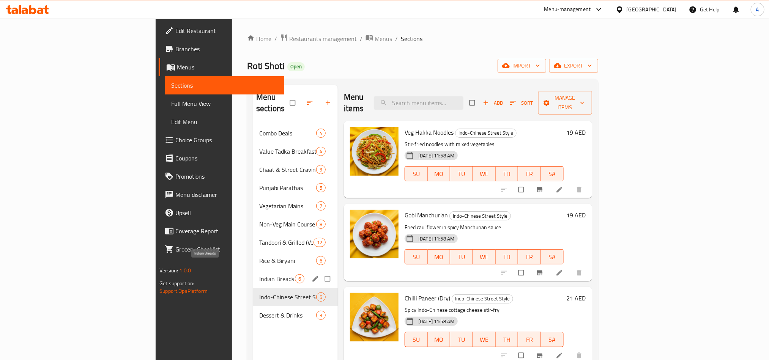
click at [259, 274] on span "Indian Breads" at bounding box center [277, 278] width 36 height 9
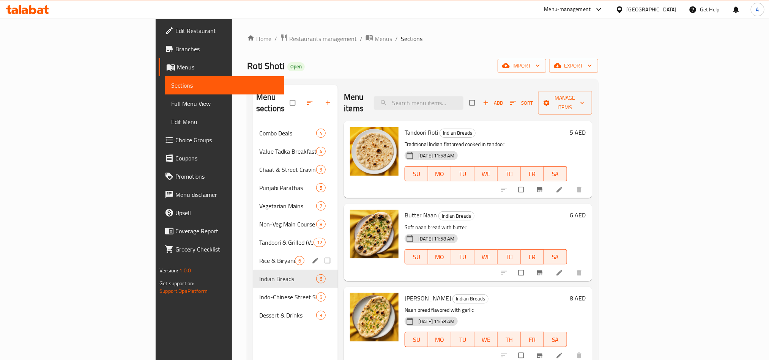
click at [253, 252] on div "Rice & Biryani 6" at bounding box center [295, 261] width 85 height 18
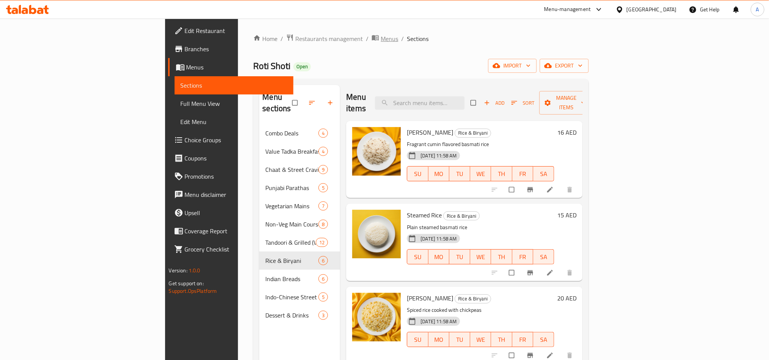
click at [381, 39] on span "Menus" at bounding box center [389, 38] width 17 height 9
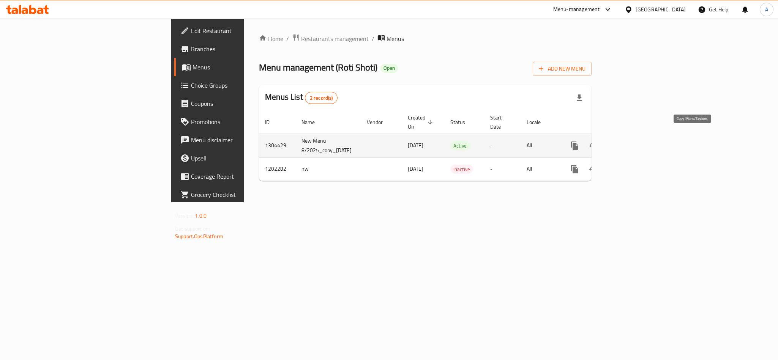
click at [578, 142] on icon "more" at bounding box center [574, 146] width 7 height 8
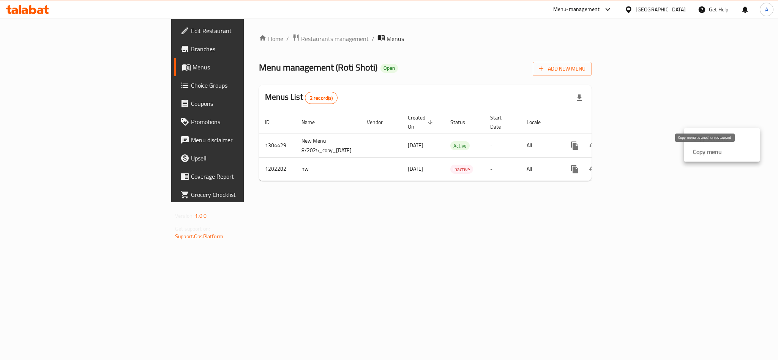
click at [703, 149] on strong "Copy menu" at bounding box center [707, 151] width 29 height 9
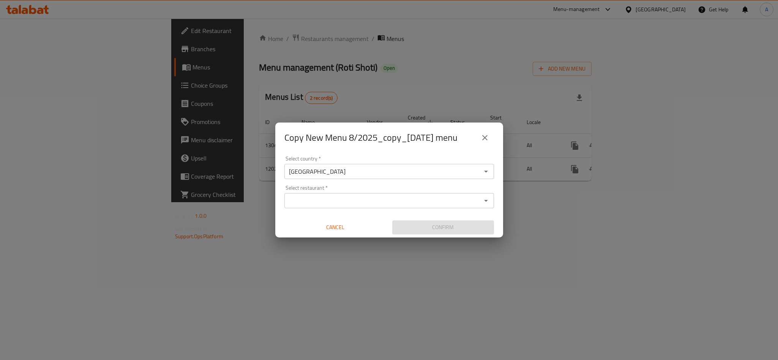
click at [309, 203] on input "Select restaurant   *" at bounding box center [383, 201] width 192 height 11
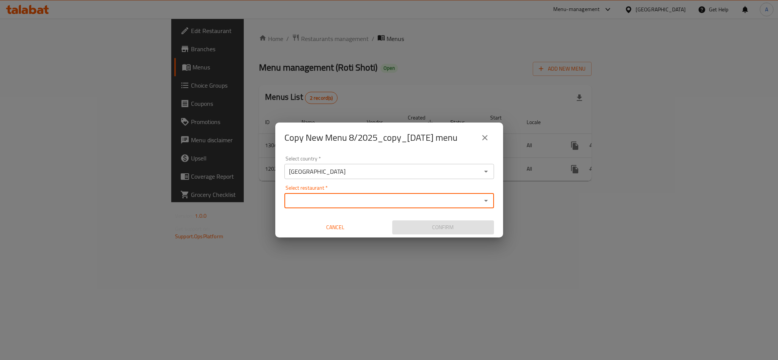
paste input "692146"
type input "692146"
click at [337, 200] on input "692146" at bounding box center [383, 201] width 192 height 11
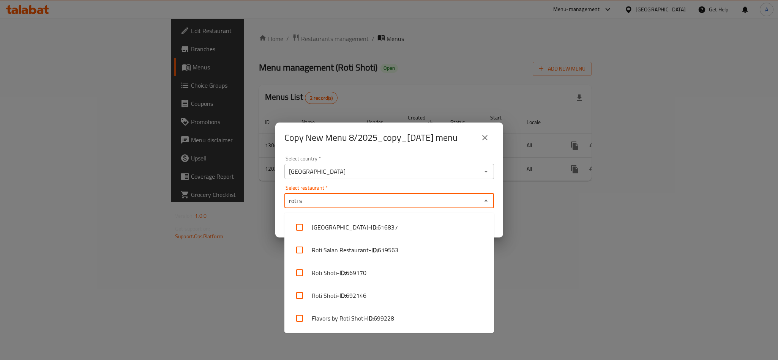
type input "roti s"
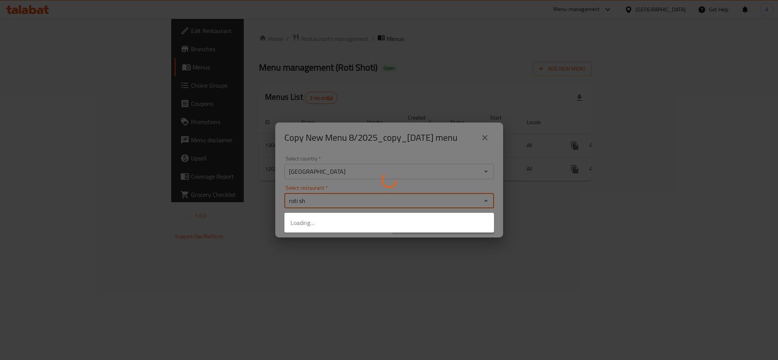
type input "roti sho"
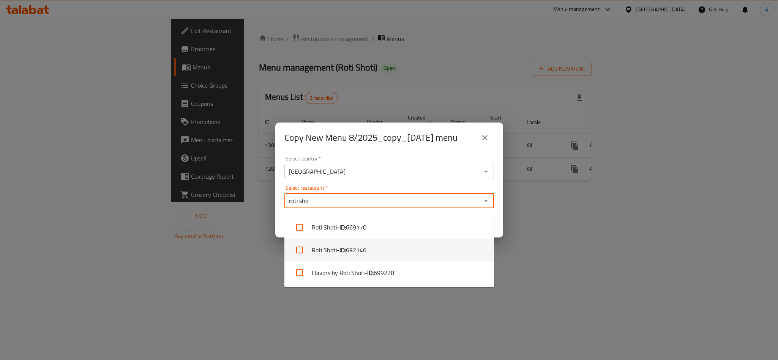
click at [301, 249] on input "checkbox" at bounding box center [299, 250] width 18 height 18
checkbox input "true"
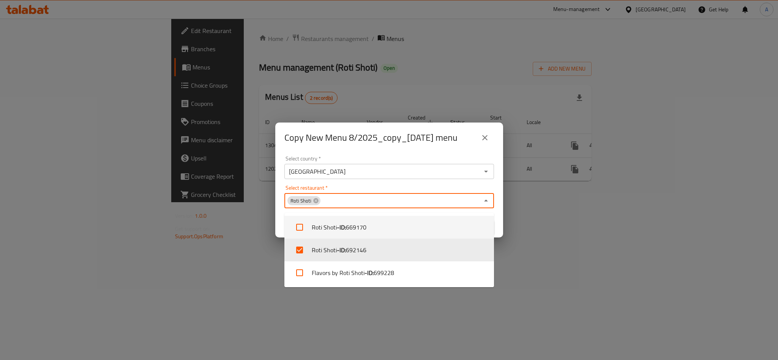
click at [379, 191] on div "Select restaurant   * Roti Shoti Select restaurant *" at bounding box center [389, 196] width 210 height 23
click at [383, 187] on div "Select country   * United Arab Emirates Select country * Select restaurant   * …" at bounding box center [389, 195] width 228 height 85
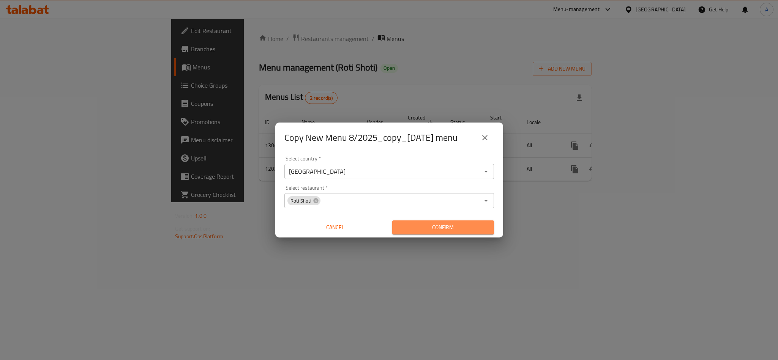
click at [459, 227] on span "Confirm" at bounding box center [443, 227] width 90 height 9
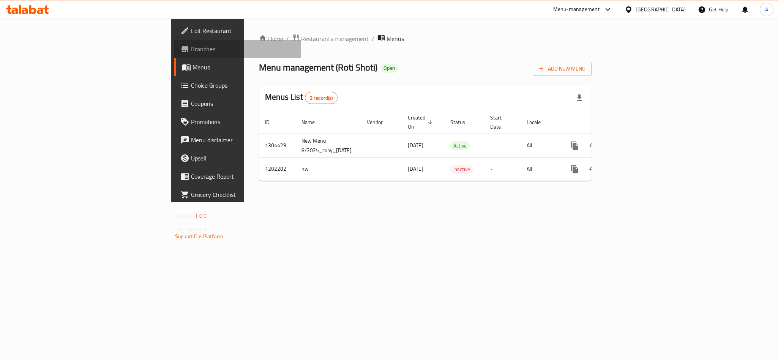
click at [191, 47] on span "Branches" at bounding box center [243, 48] width 104 height 9
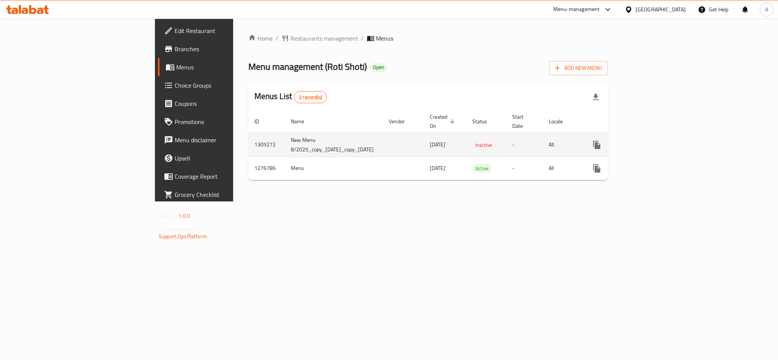
click at [248, 137] on td "1305272" at bounding box center [266, 145] width 36 height 24
copy td "1305272"
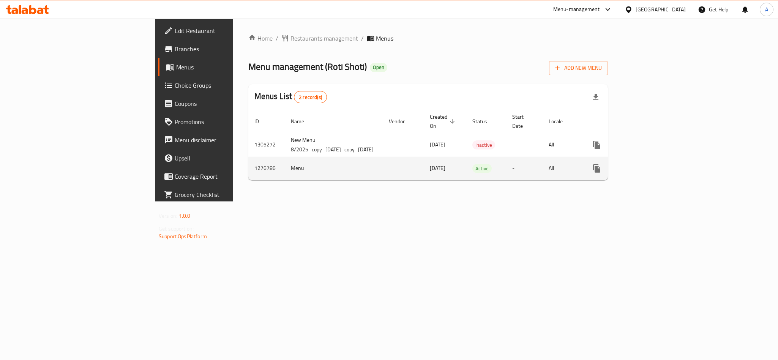
click at [248, 159] on td "1276786" at bounding box center [266, 168] width 36 height 23
copy td "1276786"
click at [233, 202] on div "Home / Restaurants management / Menus Menu management ( Roti Shoti ) Open Add N…" at bounding box center [428, 110] width 390 height 183
click at [248, 158] on td "1276786" at bounding box center [266, 168] width 36 height 23
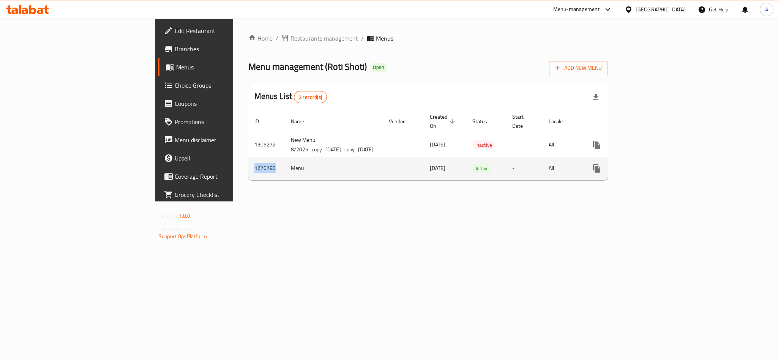
click at [248, 158] on td "1276786" at bounding box center [266, 168] width 36 height 23
copy td "1276786"
click at [233, 202] on div "Home / Restaurants management / Menus Menu management ( Roti Shoti ) Open Add N…" at bounding box center [428, 110] width 390 height 183
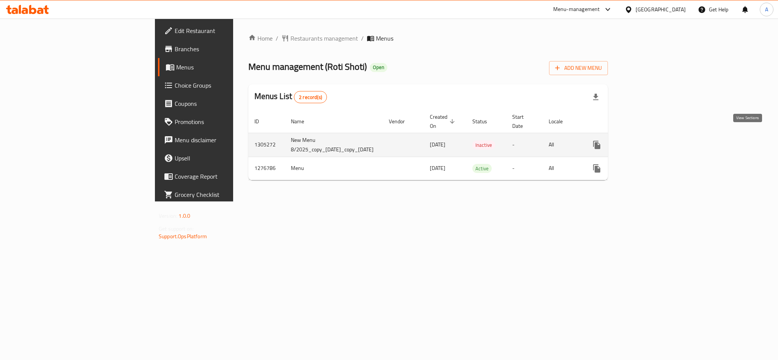
click at [656, 140] on icon "enhanced table" at bounding box center [651, 144] width 9 height 9
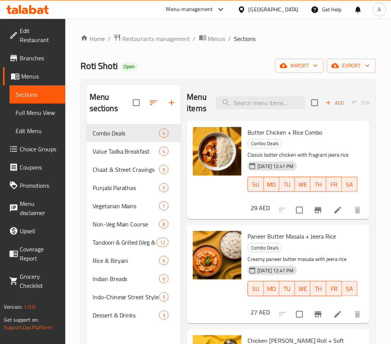
click at [371, 297] on div "Menu sections Combo Deals 4 Value Tadka Breakfast 4 Chaat & Street Cravings 9 P…" at bounding box center [227, 257] width 295 height 356
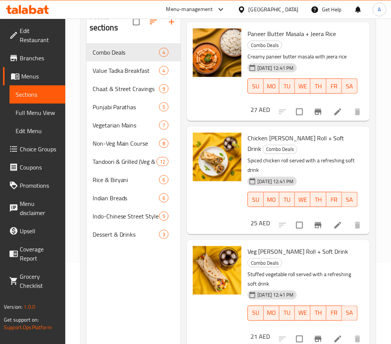
scroll to position [106, 0]
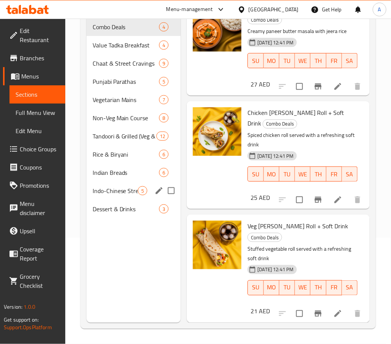
click at [110, 192] on span "Indo-Chinese Street Style" at bounding box center [116, 190] width 46 height 9
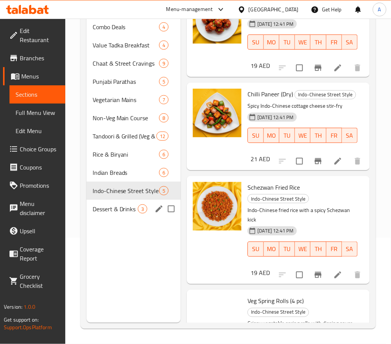
click at [107, 216] on div "Dessert & Drinks 3" at bounding box center [134, 209] width 95 height 18
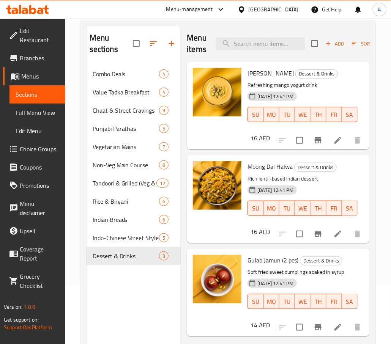
scroll to position [106, 0]
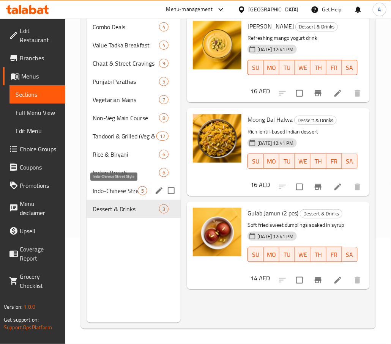
click at [126, 192] on span "Indo-Chinese Street Style" at bounding box center [116, 190] width 46 height 9
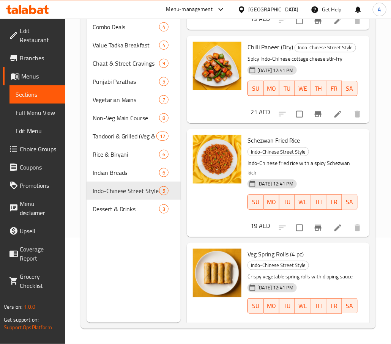
scroll to position [120, 0]
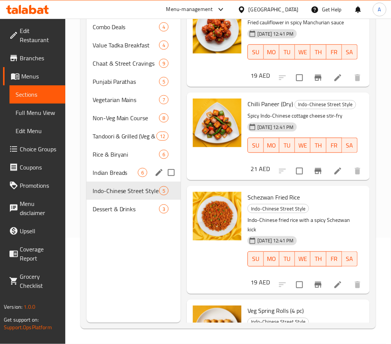
drag, startPoint x: 119, startPoint y: 168, endPoint x: 125, endPoint y: 168, distance: 6.5
click at [120, 168] on span "Indian Breads" at bounding box center [116, 172] width 46 height 9
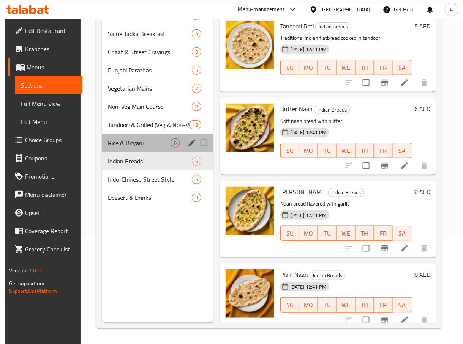
click at [131, 135] on div "Rice & Biryani 6" at bounding box center [158, 143] width 112 height 18
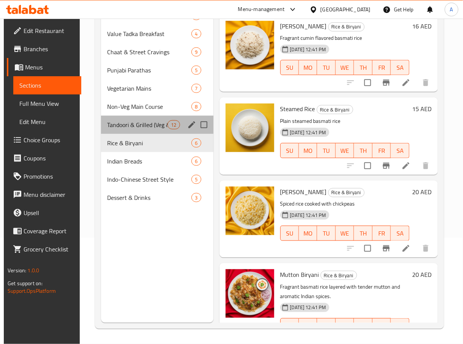
click at [139, 131] on div "Tandoori & Grilled (Veg & Non-Veg) 12" at bounding box center [157, 125] width 112 height 18
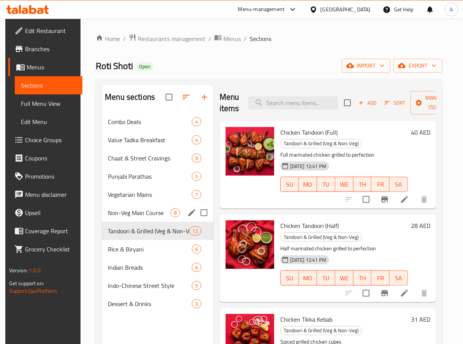
click at [156, 208] on div "Non-Veg Main Course 8" at bounding box center [158, 213] width 112 height 18
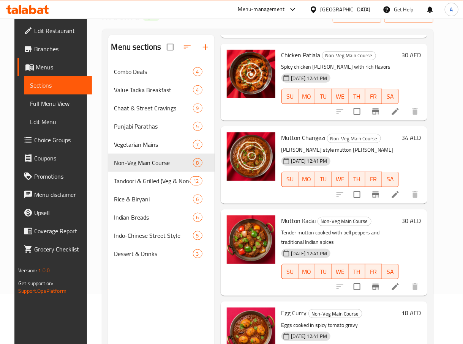
scroll to position [106, 0]
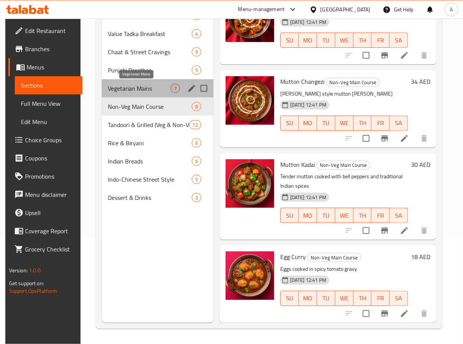
click at [126, 85] on span "Vegetarian Mains" at bounding box center [139, 88] width 63 height 9
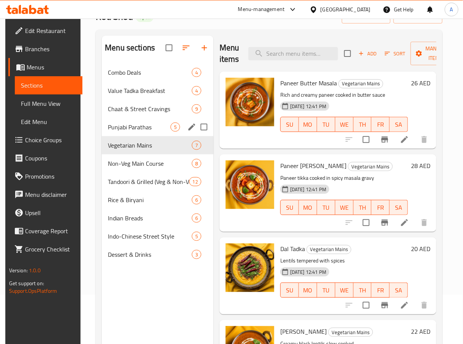
click at [123, 122] on div "Punjabi Parathas 5" at bounding box center [158, 127] width 112 height 18
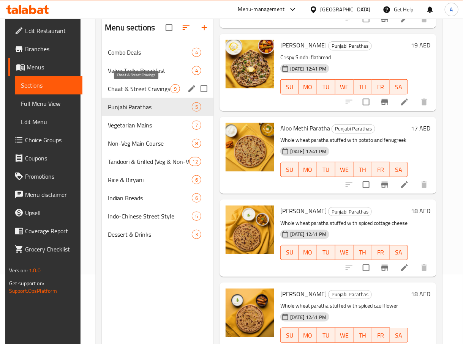
scroll to position [49, 0]
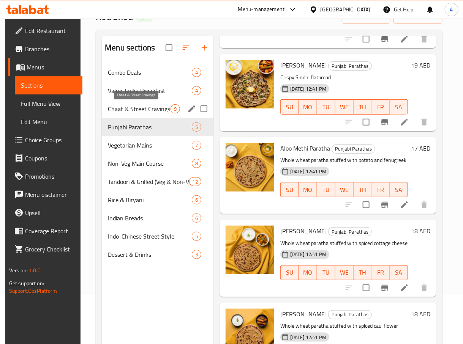
drag, startPoint x: 151, startPoint y: 108, endPoint x: 2, endPoint y: 132, distance: 150.4
click at [151, 107] on span "Chaat & Street Cravings" at bounding box center [139, 108] width 63 height 9
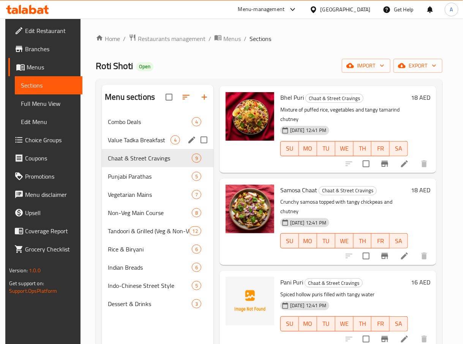
drag, startPoint x: 139, startPoint y: 134, endPoint x: 97, endPoint y: 136, distance: 41.8
click at [139, 134] on div "Value Tadka Breakfast 4" at bounding box center [158, 140] width 112 height 18
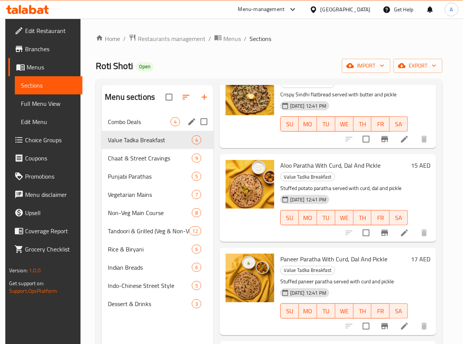
click at [138, 117] on div "Combo Deals 4" at bounding box center [158, 122] width 112 height 18
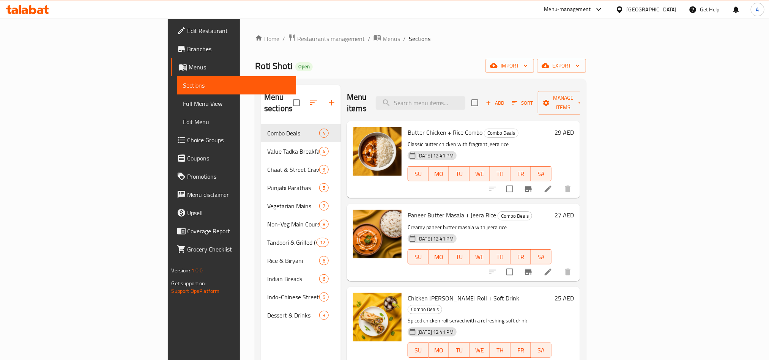
click at [189, 64] on span "Menus" at bounding box center [239, 67] width 101 height 9
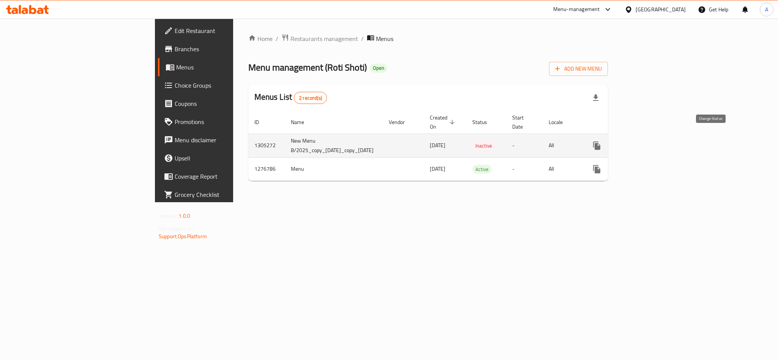
click at [620, 141] on icon "enhanced table" at bounding box center [614, 145] width 9 height 9
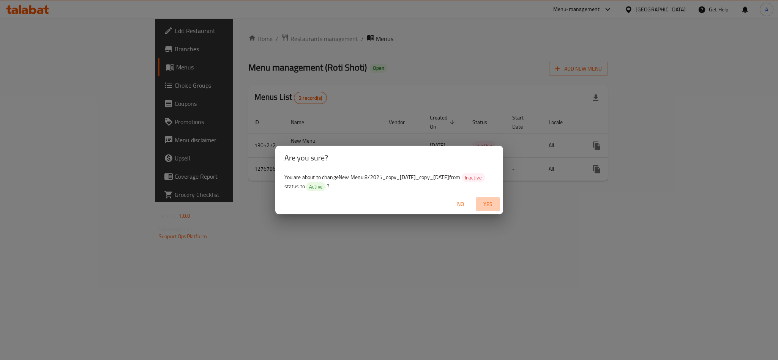
click at [483, 203] on span "Yes" at bounding box center [488, 204] width 18 height 9
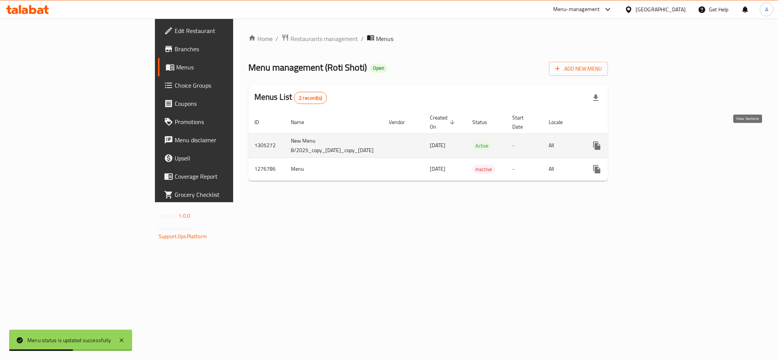
click at [656, 141] on icon "enhanced table" at bounding box center [651, 145] width 9 height 9
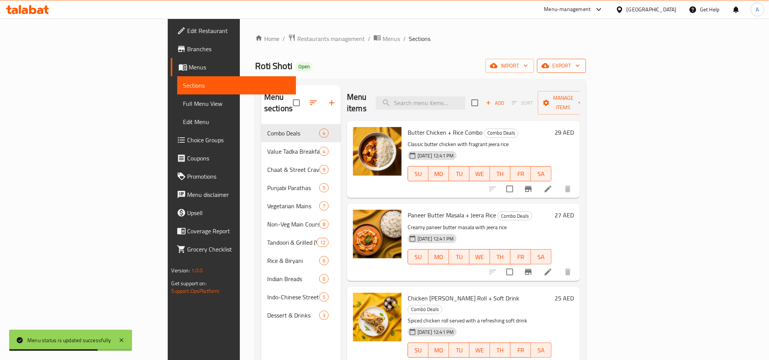
click at [580, 66] on span "export" at bounding box center [561, 65] width 37 height 9
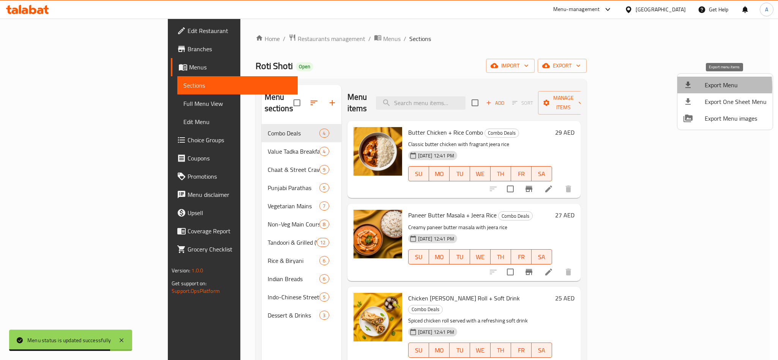
click at [689, 87] on icon at bounding box center [687, 84] width 9 height 9
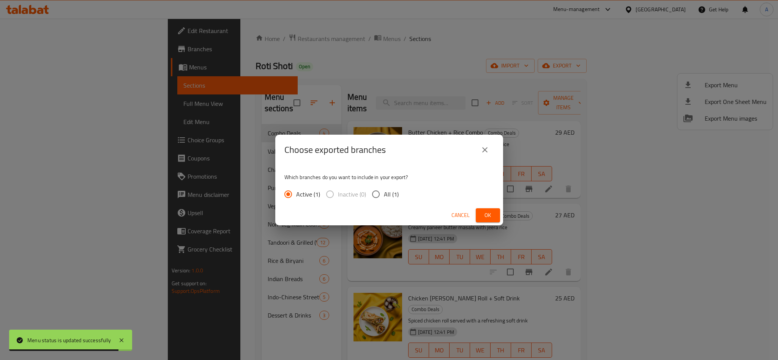
click at [377, 197] on input "All (1)" at bounding box center [376, 194] width 16 height 16
radio input "true"
drag, startPoint x: 500, startPoint y: 216, endPoint x: 497, endPoint y: 218, distance: 3.9
click at [499, 216] on div "Cancel Ok" at bounding box center [389, 215] width 228 height 20
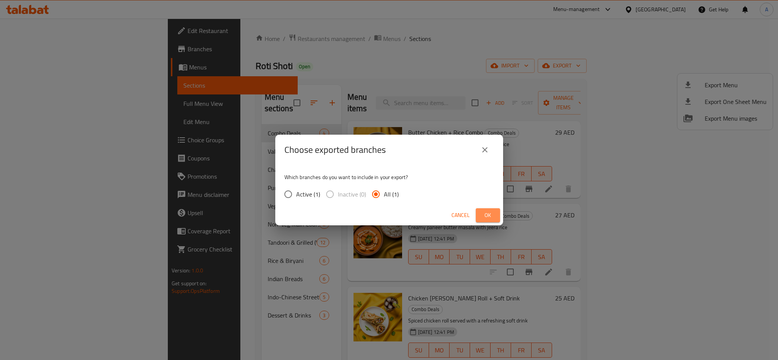
click at [495, 218] on button "Ok" at bounding box center [488, 215] width 24 height 14
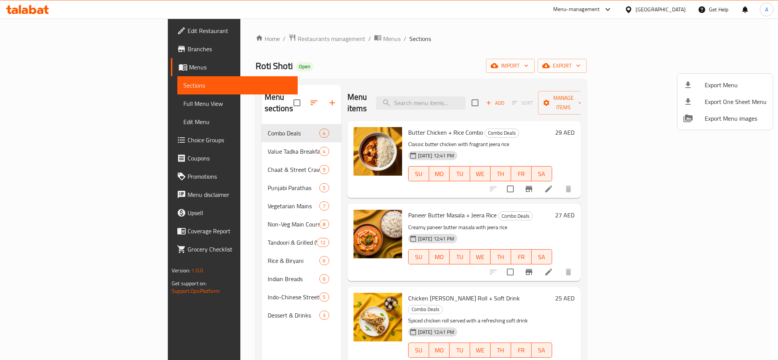
click at [278, 40] on div at bounding box center [389, 180] width 778 height 360
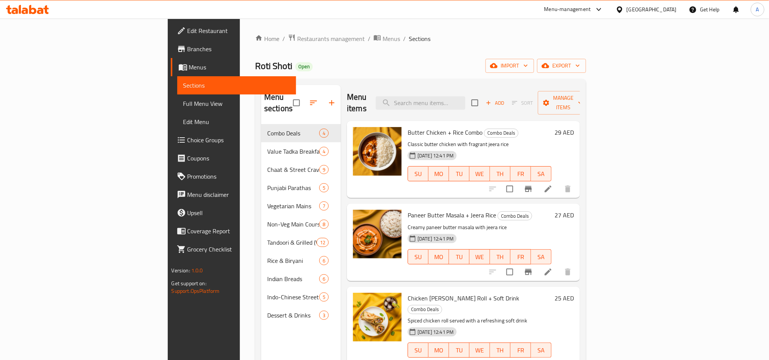
click at [383, 40] on span "Menus" at bounding box center [391, 38] width 17 height 9
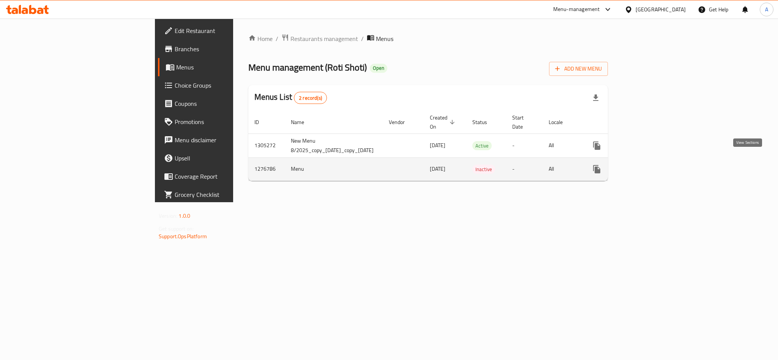
click at [655, 166] on icon "enhanced table" at bounding box center [651, 169] width 7 height 7
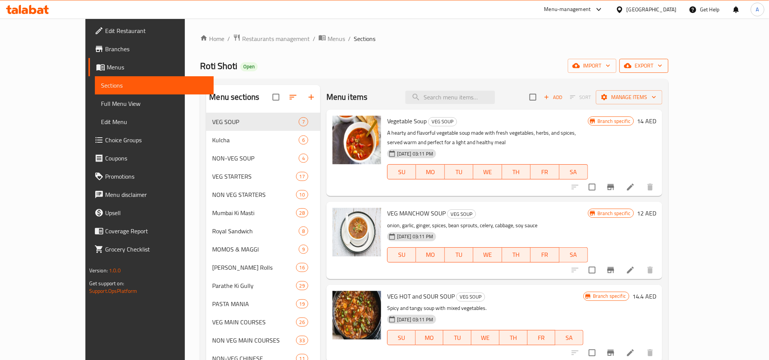
click at [662, 63] on span "export" at bounding box center [644, 65] width 37 height 9
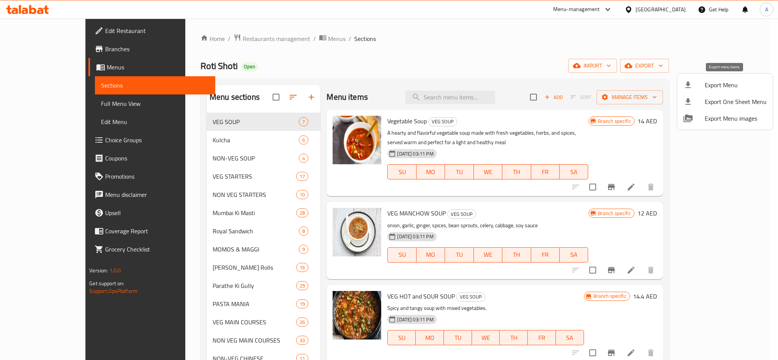
click at [698, 81] on div at bounding box center [693, 84] width 21 height 9
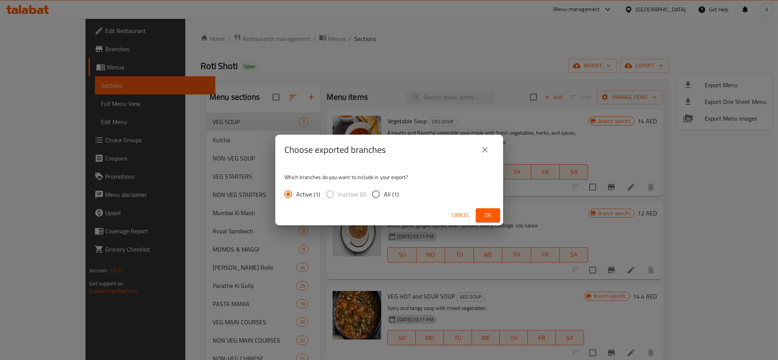
click at [376, 197] on input "All (1)" at bounding box center [376, 194] width 16 height 16
radio input "true"
click at [490, 214] on span "Ok" at bounding box center [488, 215] width 12 height 9
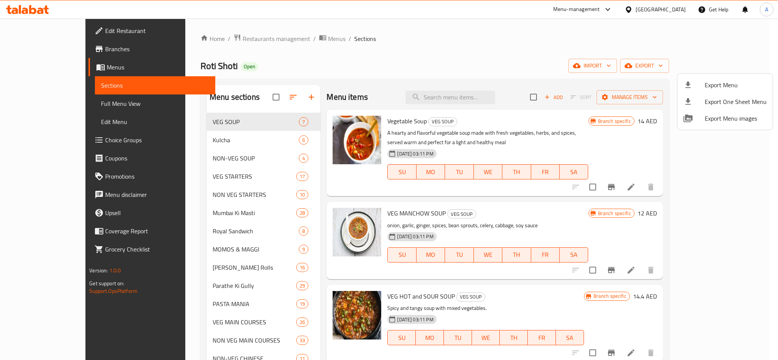
click at [653, 8] on div at bounding box center [389, 180] width 778 height 360
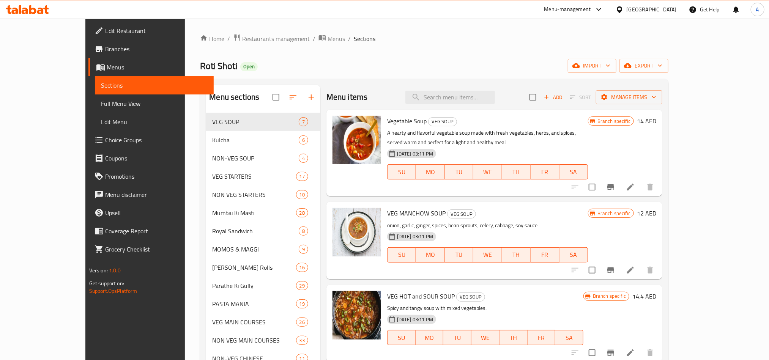
click at [653, 8] on div "United Arab Emirates" at bounding box center [652, 9] width 50 height 8
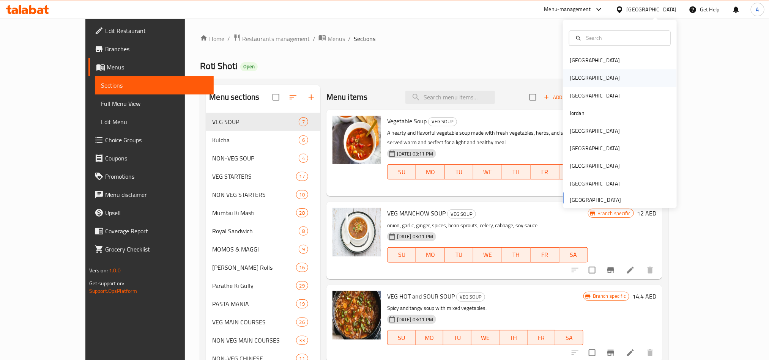
click at [572, 80] on div "[GEOGRAPHIC_DATA]" at bounding box center [595, 78] width 50 height 8
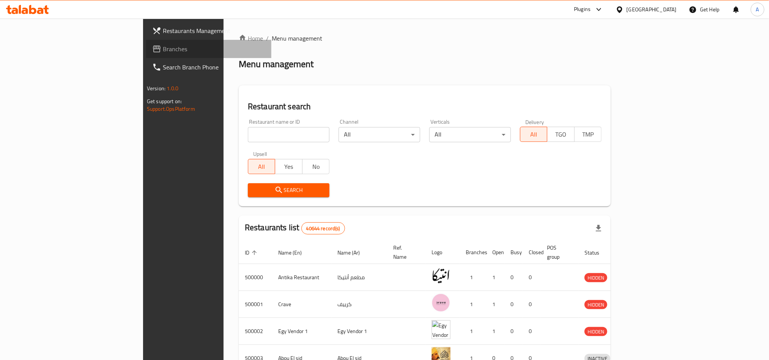
click at [163, 50] on span "Branches" at bounding box center [214, 48] width 103 height 9
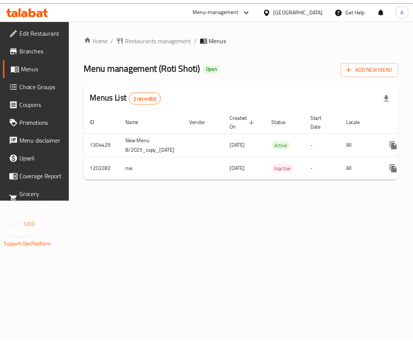
scroll to position [0, 77]
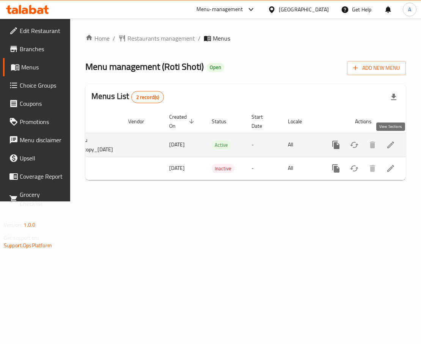
click at [394, 148] on icon "enhanced table" at bounding box center [390, 144] width 9 height 9
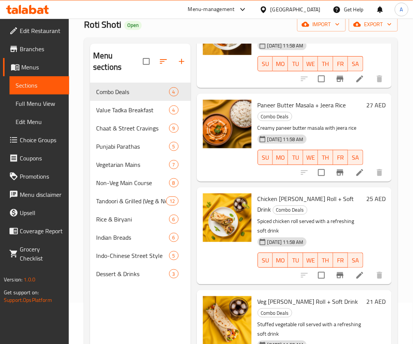
scroll to position [106, 0]
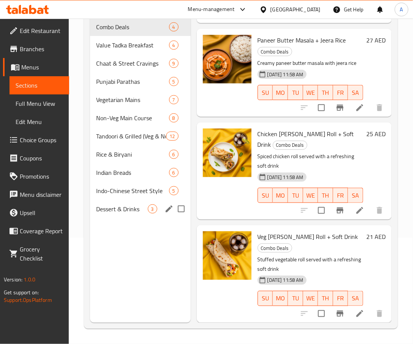
click at [135, 205] on span "Dessert & Drinks" at bounding box center [121, 209] width 51 height 9
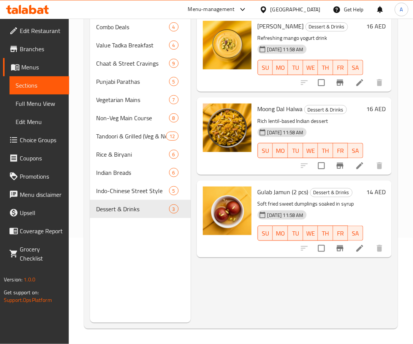
drag, startPoint x: 271, startPoint y: 271, endPoint x: 294, endPoint y: 276, distance: 23.6
click at [273, 271] on div "Menu items Add Sort Manage items Mango Lassi Dessert & Drinks Refreshing mango …" at bounding box center [291, 151] width 201 height 344
click at [134, 186] on span "Indo-Chinese Street Style" at bounding box center [121, 190] width 51 height 9
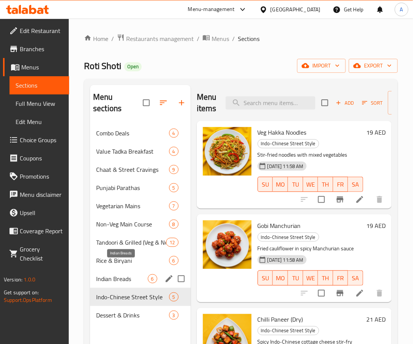
click at [122, 274] on span "Indian Breads" at bounding box center [121, 278] width 51 height 9
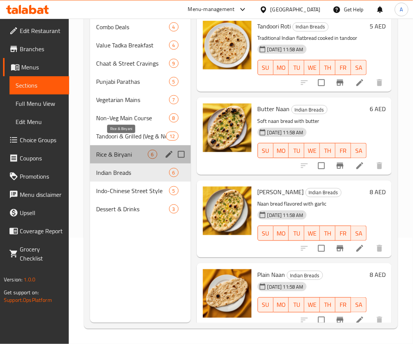
click at [125, 150] on span "Rice & Biryani" at bounding box center [121, 154] width 51 height 9
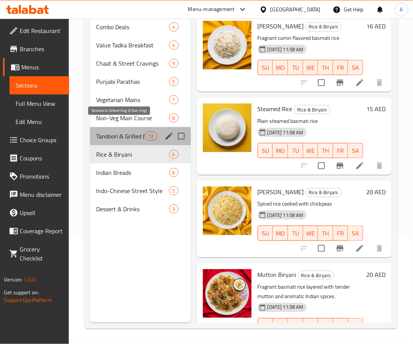
click at [103, 132] on span "Tandoori & Grilled (Veg & Non-Veg)" at bounding box center [120, 136] width 49 height 9
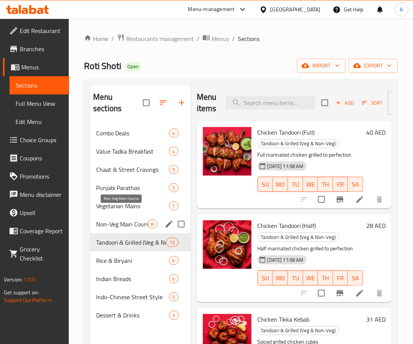
click at [113, 220] on span "Non-Veg Main Course" at bounding box center [121, 224] width 51 height 9
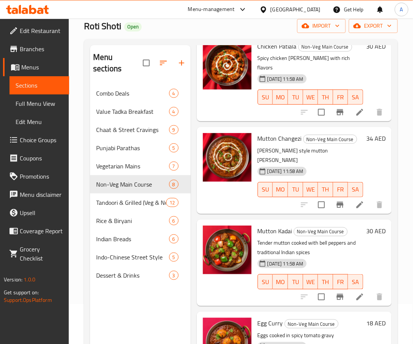
scroll to position [106, 0]
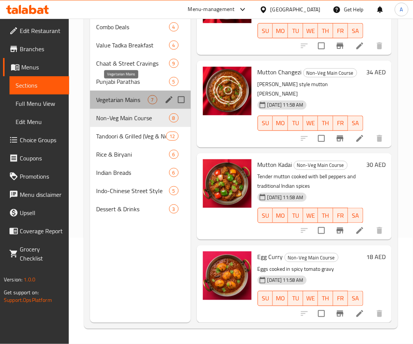
click at [124, 95] on span "Vegetarian Mains" at bounding box center [121, 99] width 51 height 9
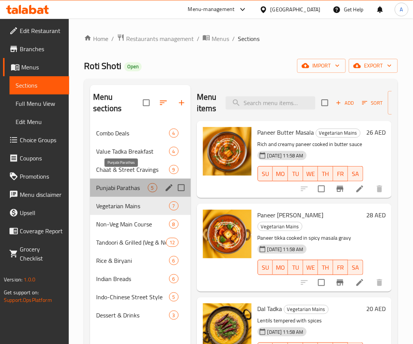
click at [134, 183] on span "Punjabi Parathas" at bounding box center [121, 187] width 51 height 9
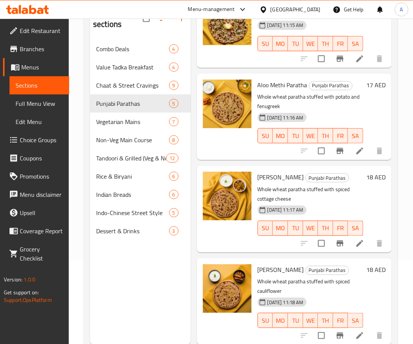
scroll to position [106, 0]
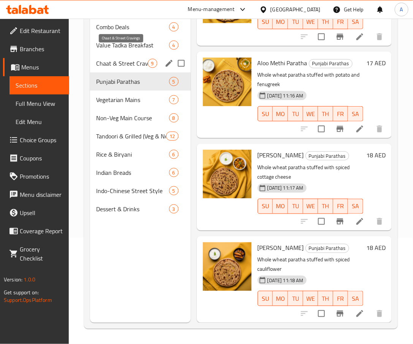
click at [113, 59] on span "Chaat & Street Cravings" at bounding box center [121, 63] width 51 height 9
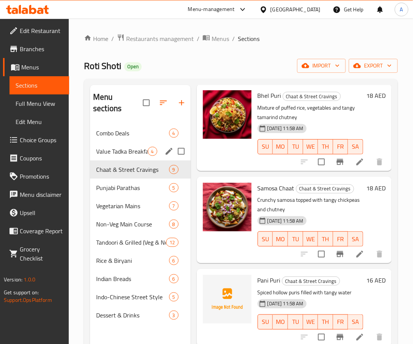
drag, startPoint x: 130, startPoint y: 134, endPoint x: 136, endPoint y: 134, distance: 5.3
click at [130, 142] on div "Value Tadka Breakfast 4" at bounding box center [140, 151] width 101 height 18
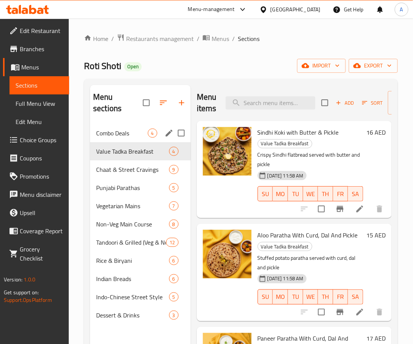
click at [126, 124] on div "Combo Deals 4" at bounding box center [140, 133] width 101 height 18
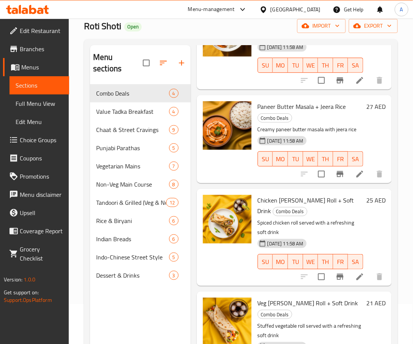
scroll to position [106, 0]
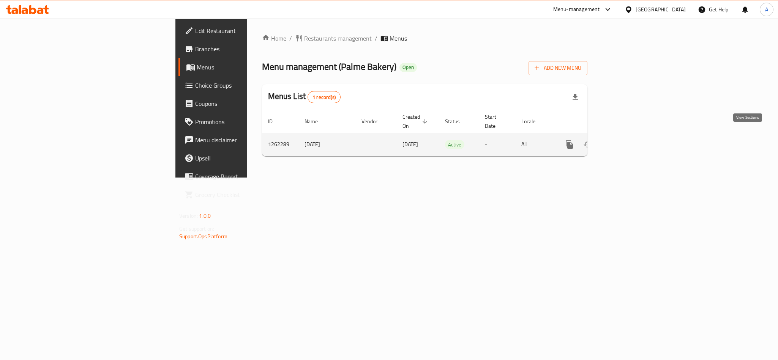
click at [629, 140] on icon "enhanced table" at bounding box center [624, 144] width 9 height 9
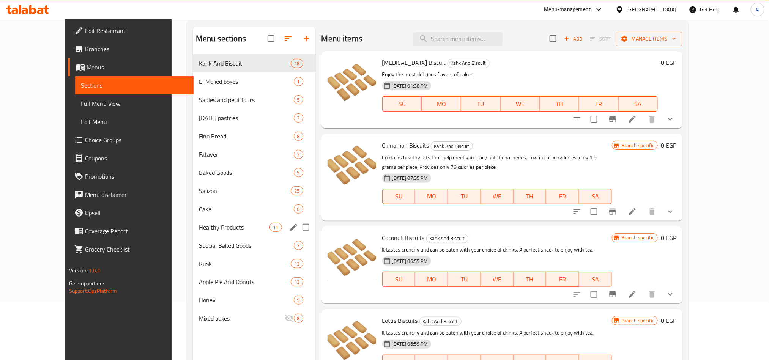
scroll to position [106, 0]
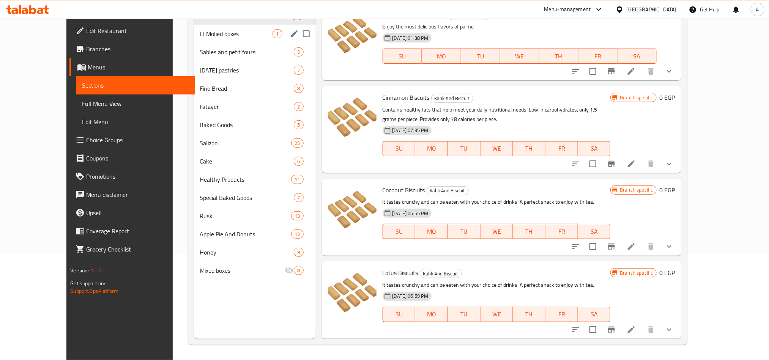
click at [213, 40] on div "El Molied boxes 1" at bounding box center [255, 34] width 122 height 18
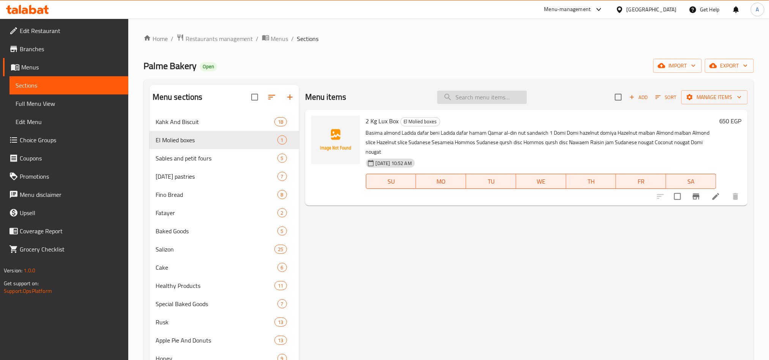
drag, startPoint x: 472, startPoint y: 93, endPoint x: 489, endPoint y: 93, distance: 17.1
click at [473, 93] on input "search" at bounding box center [482, 97] width 90 height 13
click at [560, 85] on div "Menu items Add Sort Manage items" at bounding box center [526, 97] width 443 height 25
click at [509, 98] on input "search" at bounding box center [482, 97] width 90 height 13
click at [216, 36] on span "Restaurants management" at bounding box center [220, 38] width 68 height 9
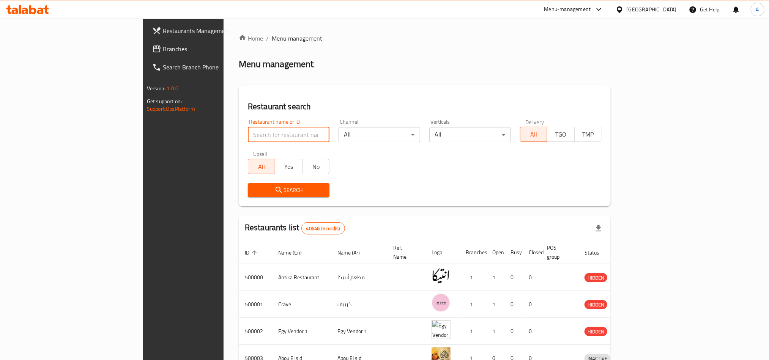
click at [248, 139] on input "search" at bounding box center [289, 134] width 82 height 15
paste input "659332"
type input "659332"
click button "Search" at bounding box center [289, 190] width 82 height 14
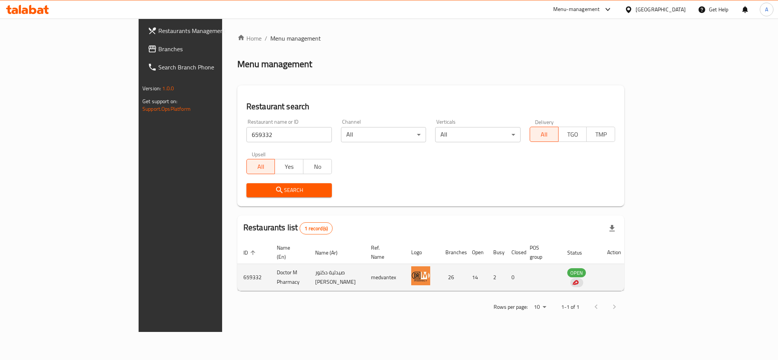
click at [627, 268] on td "enhanced table" at bounding box center [614, 277] width 26 height 27
drag, startPoint x: 186, startPoint y: 270, endPoint x: 205, endPoint y: 276, distance: 19.8
click at [271, 270] on td "Doctor M Pharmacy" at bounding box center [290, 277] width 38 height 27
click at [271, 274] on td "Doctor M Pharmacy" at bounding box center [290, 277] width 38 height 27
drag, startPoint x: 185, startPoint y: 270, endPoint x: 238, endPoint y: 269, distance: 53.5
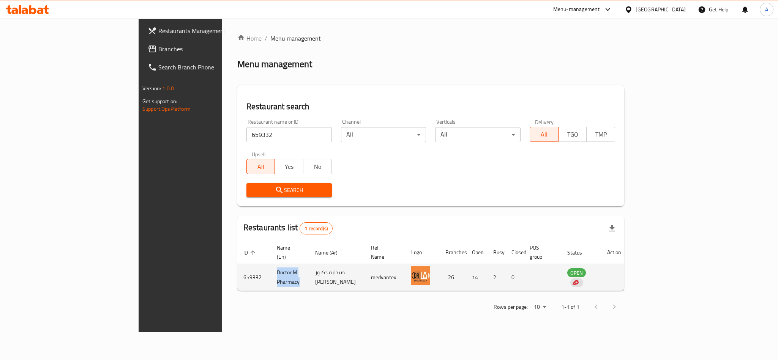
click at [271, 269] on td "Doctor M Pharmacy" at bounding box center [290, 277] width 38 height 27
copy td "Doctor M Pharmacy"
click at [627, 268] on td "enhanced table" at bounding box center [614, 277] width 26 height 27
click at [627, 269] on td "enhanced table" at bounding box center [614, 277] width 26 height 27
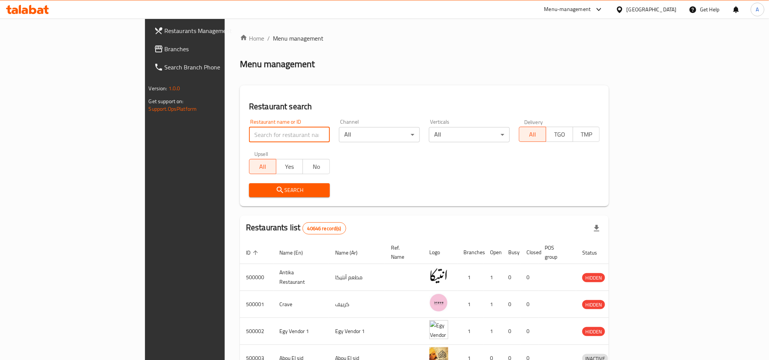
click at [249, 139] on input "search" at bounding box center [289, 134] width 81 height 15
paste input "Doctor M Pharmacy"
type input "Doctor M Pharmacy"
click button "Search" at bounding box center [289, 190] width 81 height 14
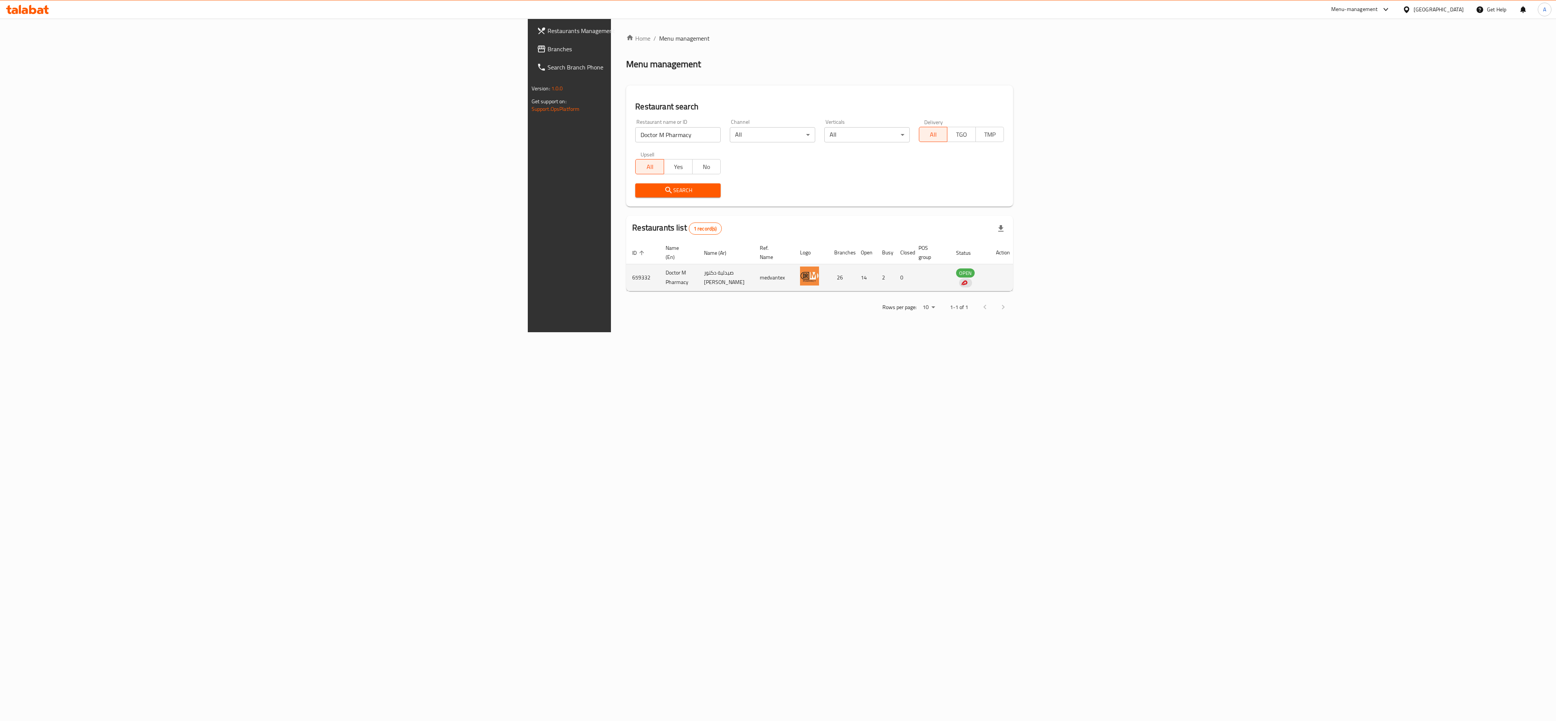
click at [778, 269] on td "enhanced table" at bounding box center [1003, 277] width 26 height 27
drag, startPoint x: 1497, startPoint y: 261, endPoint x: 1489, endPoint y: 268, distance: 10.5
click at [778, 264] on td "enhanced table" at bounding box center [1003, 277] width 26 height 27
click at [778, 269] on td "enhanced table" at bounding box center [1003, 277] width 26 height 27
drag, startPoint x: 1487, startPoint y: 269, endPoint x: 1464, endPoint y: 272, distance: 24.2
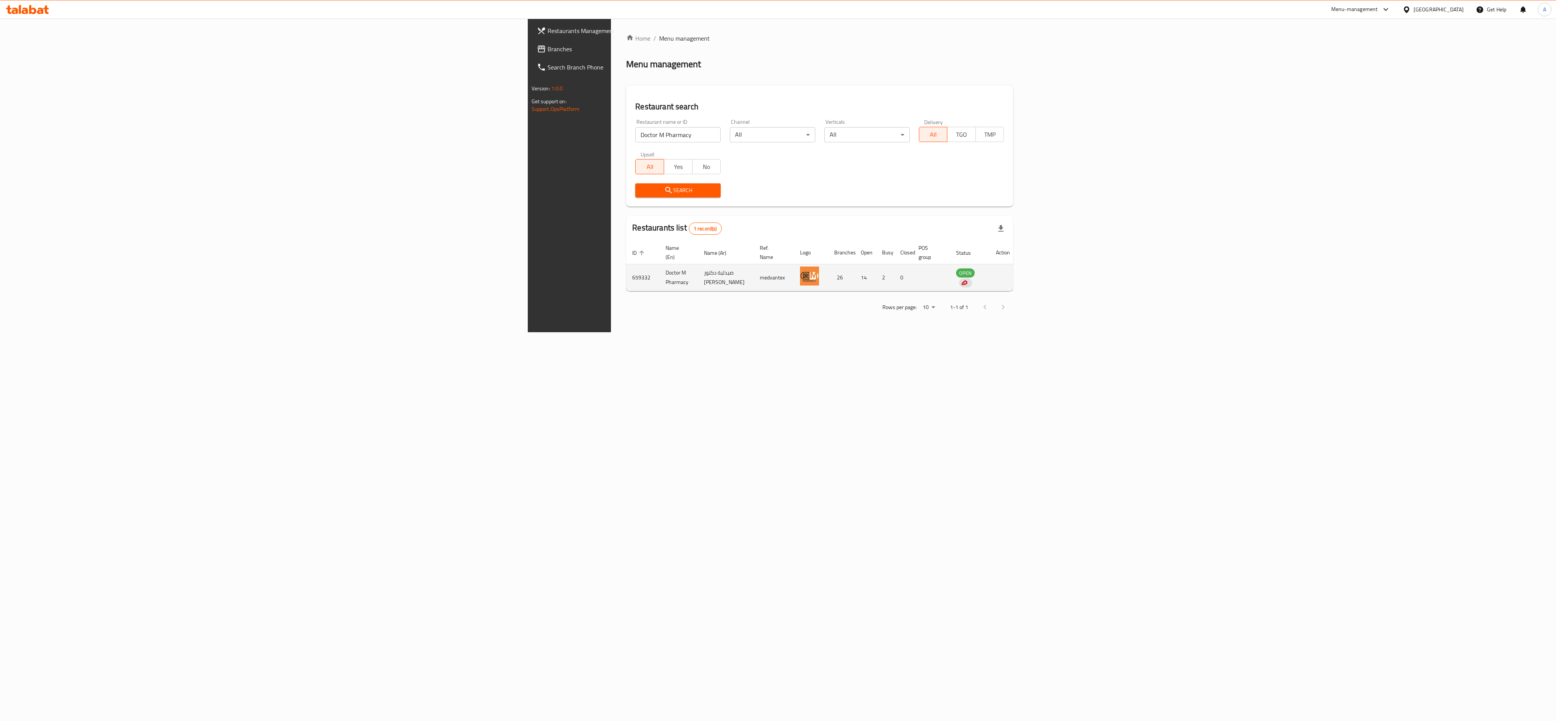
click at [778, 272] on td "enhanced table" at bounding box center [1003, 277] width 26 height 27
drag, startPoint x: 326, startPoint y: 256, endPoint x: 330, endPoint y: 261, distance: 6.4
click at [659, 264] on td "Doctor M Pharmacy" at bounding box center [678, 277] width 38 height 27
click at [659, 269] on td "Doctor M Pharmacy" at bounding box center [678, 277] width 38 height 27
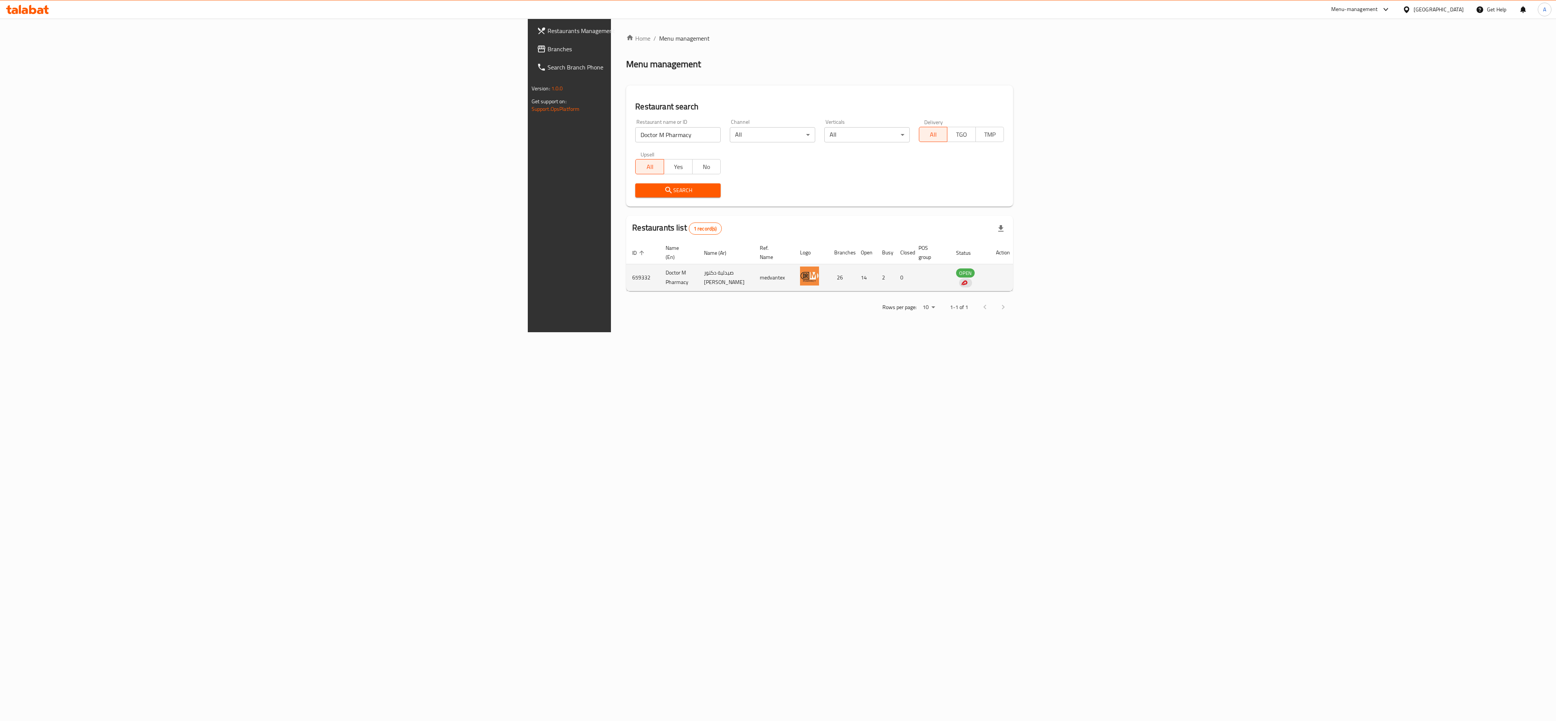
click at [659, 269] on td "Doctor M Pharmacy" at bounding box center [678, 277] width 38 height 27
click at [778, 265] on td "enhanced table" at bounding box center [1003, 277] width 26 height 27
drag, startPoint x: 1499, startPoint y: 270, endPoint x: 1493, endPoint y: 272, distance: 6.1
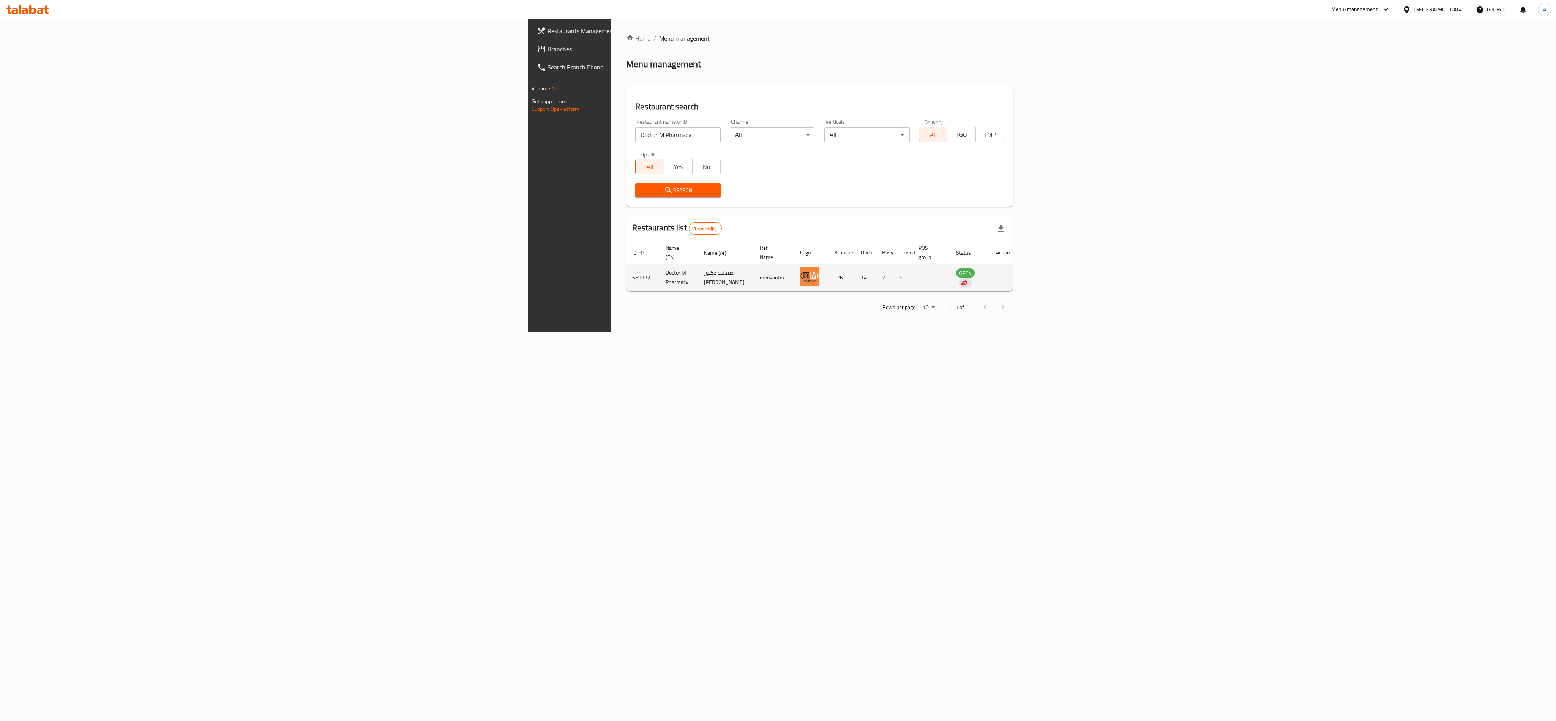
click at [778, 272] on td "enhanced table" at bounding box center [1003, 277] width 26 height 27
drag, startPoint x: 1493, startPoint y: 272, endPoint x: 1469, endPoint y: 264, distance: 25.2
click at [778, 272] on td "enhanced table" at bounding box center [1003, 277] width 26 height 27
click at [778, 268] on td "enhanced table" at bounding box center [1003, 277] width 26 height 27
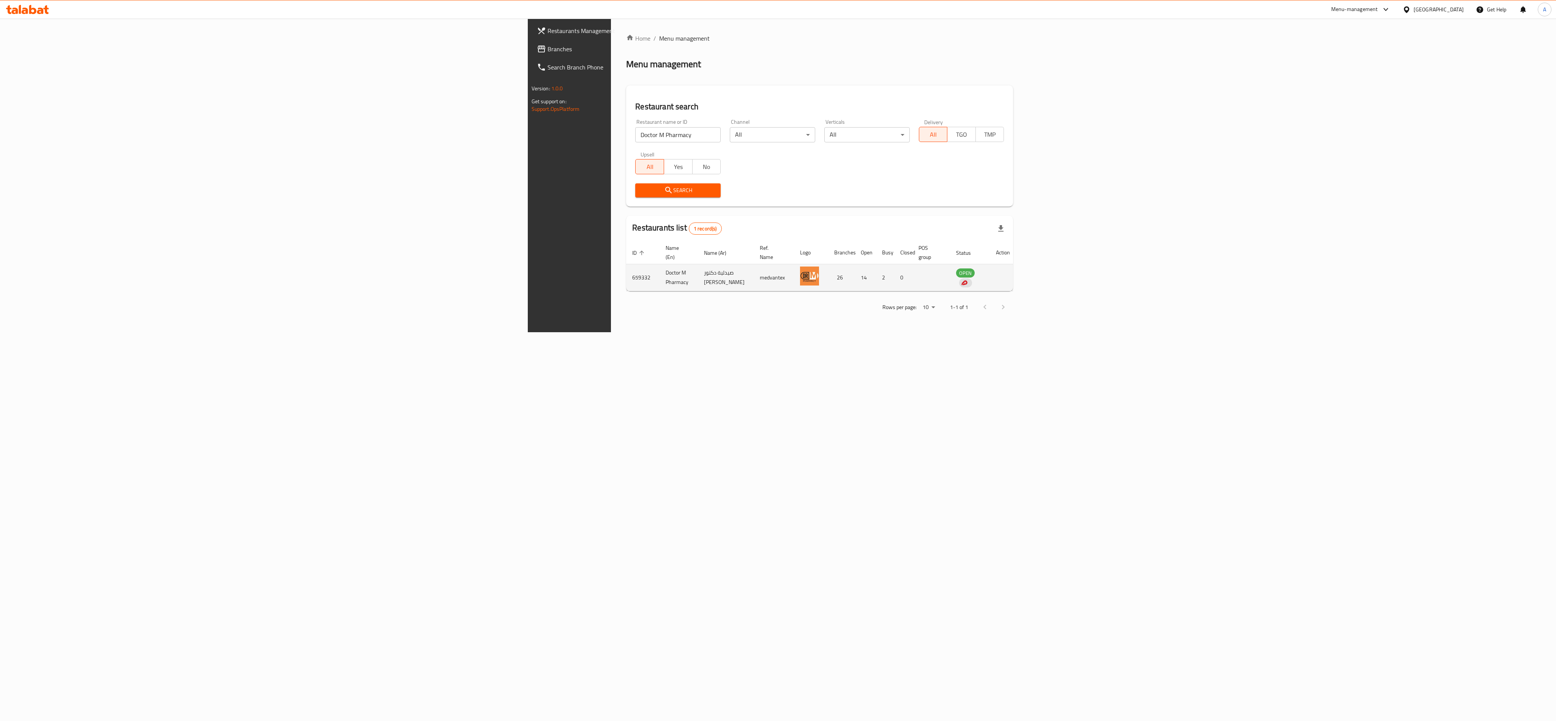
click at [778, 268] on td "enhanced table" at bounding box center [1003, 277] width 26 height 27
click at [778, 271] on td "enhanced table" at bounding box center [1003, 277] width 26 height 27
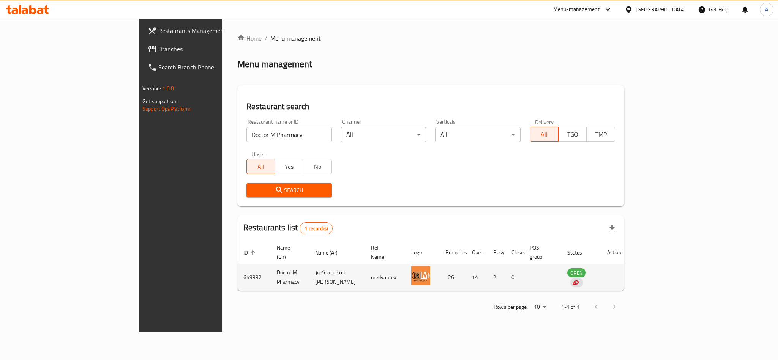
click at [237, 273] on td "659332" at bounding box center [253, 277] width 33 height 27
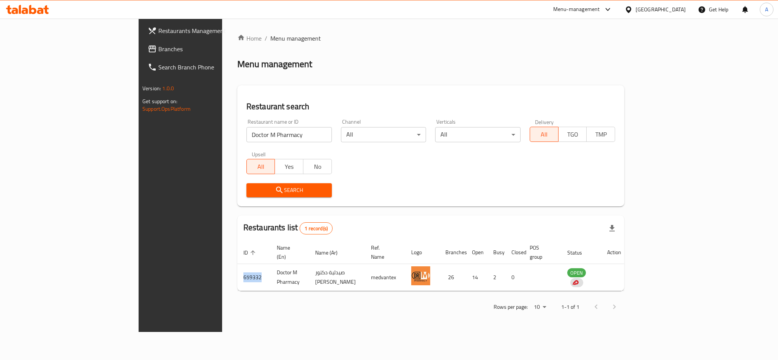
copy td "659332"
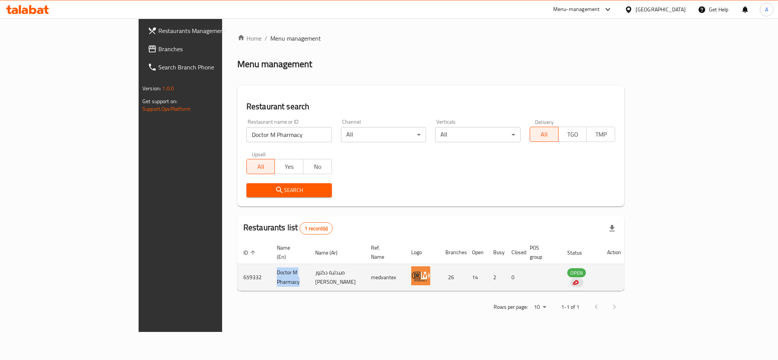
copy td "Doctor M Pharmacy"
drag, startPoint x: 183, startPoint y: 269, endPoint x: 230, endPoint y: 273, distance: 47.6
click at [271, 273] on td "Doctor M Pharmacy" at bounding box center [290, 277] width 38 height 27
click at [271, 276] on td "Doctor M Pharmacy" at bounding box center [290, 277] width 38 height 27
drag, startPoint x: 199, startPoint y: 270, endPoint x: 204, endPoint y: 270, distance: 4.9
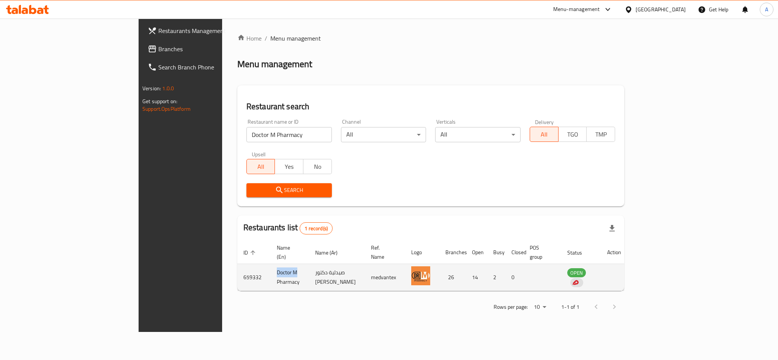
click at [271, 270] on td "Doctor M Pharmacy" at bounding box center [290, 277] width 38 height 27
copy td "Doctor M"
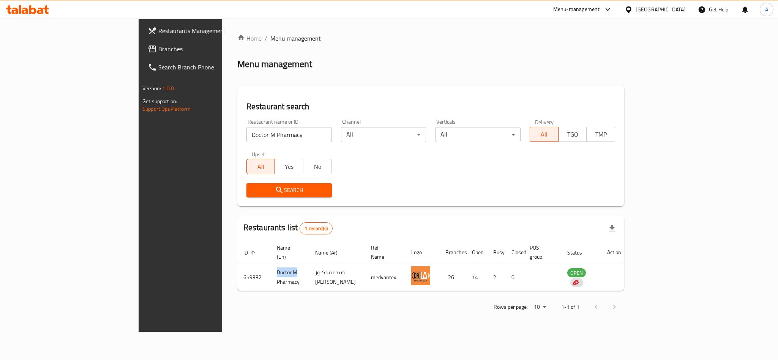
click at [142, 54] on link "Branches" at bounding box center [205, 49] width 127 height 18
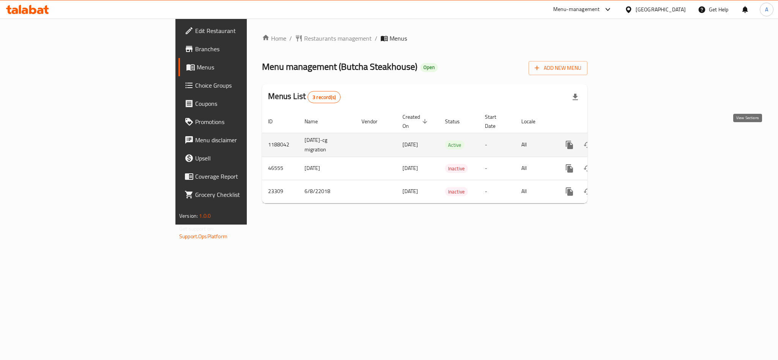
click at [628, 142] on icon "enhanced table" at bounding box center [624, 145] width 7 height 7
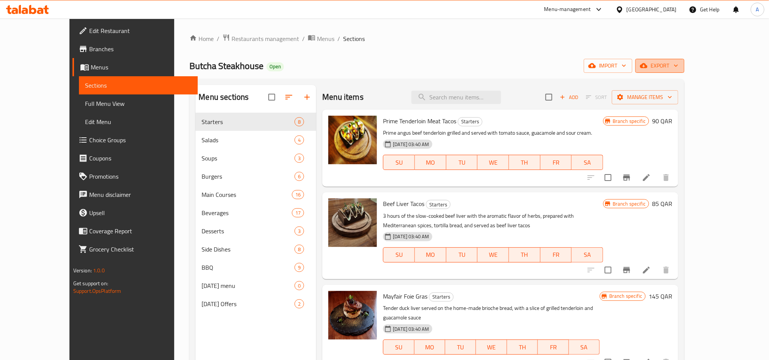
click at [678, 69] on span "export" at bounding box center [660, 65] width 37 height 9
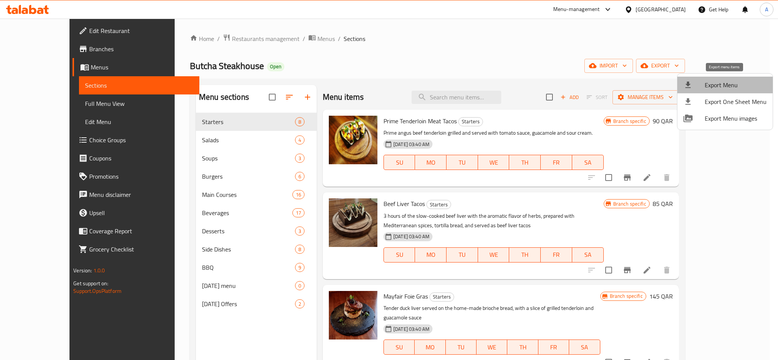
click at [737, 85] on span "Export Menu" at bounding box center [736, 84] width 62 height 9
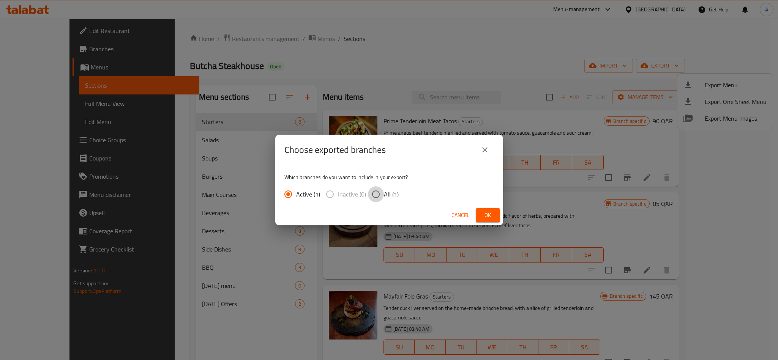
click at [374, 197] on input "All (1)" at bounding box center [376, 194] width 16 height 16
radio input "true"
click at [482, 214] on span "Ok" at bounding box center [488, 215] width 12 height 9
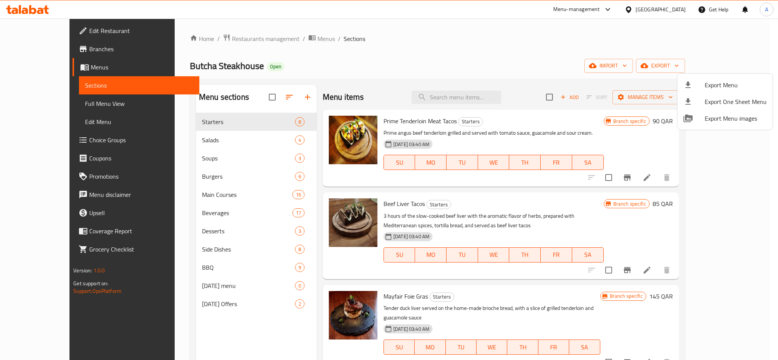
drag, startPoint x: 402, startPoint y: 47, endPoint x: 375, endPoint y: 52, distance: 27.8
click at [402, 47] on div at bounding box center [389, 180] width 778 height 360
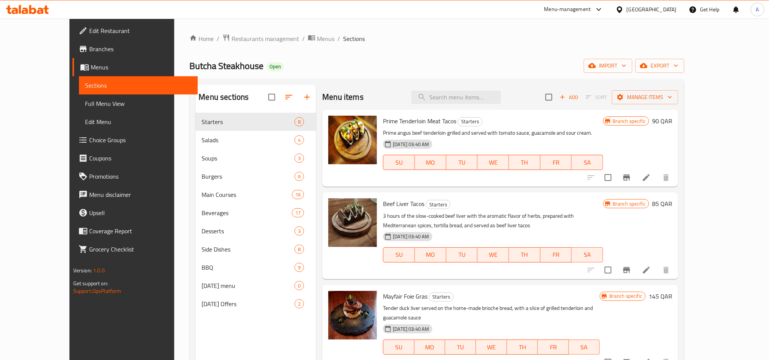
click at [342, 62] on div "Butcha Steakhouse Open import export" at bounding box center [436, 66] width 495 height 14
click at [317, 41] on span "Menus" at bounding box center [325, 38] width 17 height 9
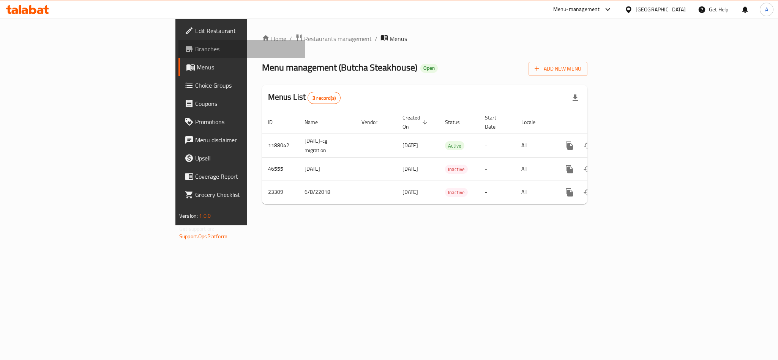
click at [195, 48] on span "Branches" at bounding box center [247, 48] width 104 height 9
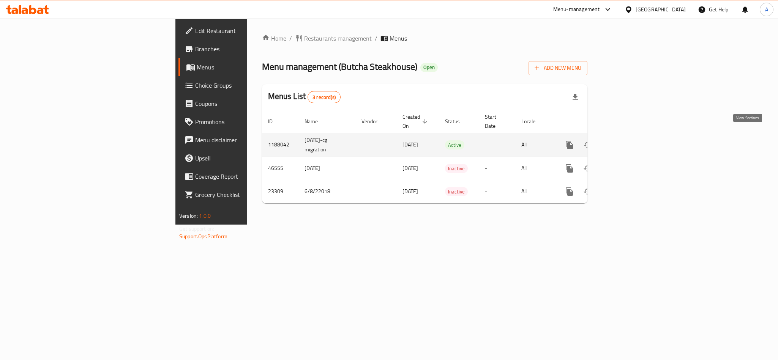
click at [633, 136] on link "enhanced table" at bounding box center [624, 145] width 18 height 18
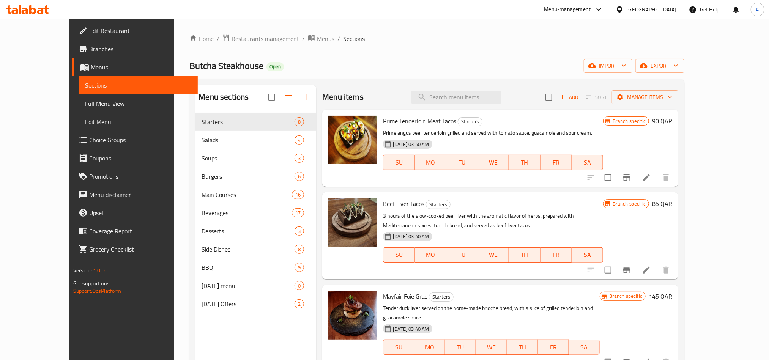
click at [277, 32] on div "Home / Restaurants management / Menus / Sections Butcha Steakhouse Open import …" at bounding box center [436, 243] width 525 height 448
click at [317, 36] on span "Menus" at bounding box center [325, 38] width 17 height 9
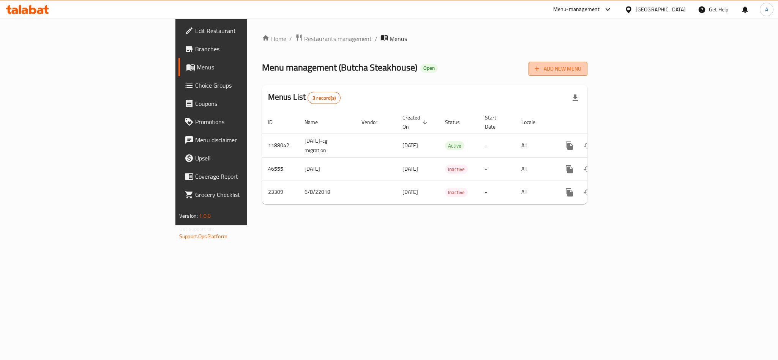
click at [581, 64] on span "Add New Menu" at bounding box center [558, 68] width 47 height 9
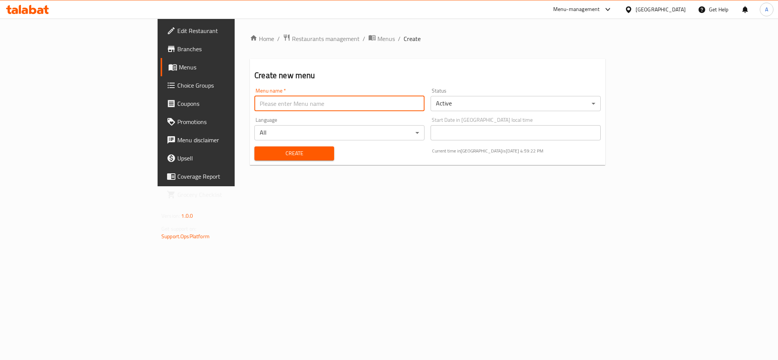
click at [254, 100] on input "text" at bounding box center [339, 103] width 170 height 15
paste input "340655305"
type input "case no 340655305"
click at [484, 104] on body "​ Menu-management [GEOGRAPHIC_DATA] Get Help A Edit Restaurant Branches Menus C…" at bounding box center [389, 190] width 778 height 342
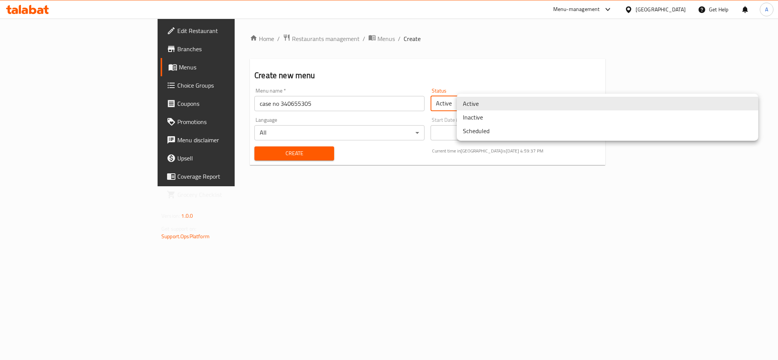
click at [486, 115] on li "Inactive" at bounding box center [607, 117] width 301 height 14
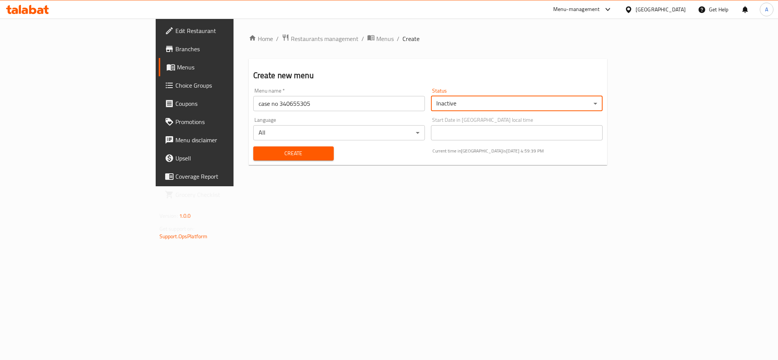
click at [253, 100] on input "case no 340655305" at bounding box center [339, 103] width 172 height 15
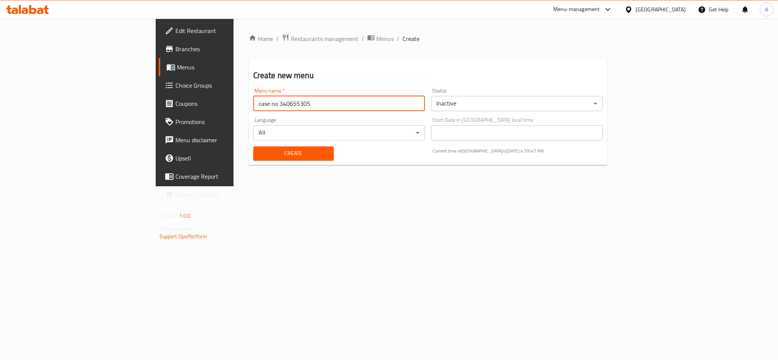
click at [259, 154] on span "Create" at bounding box center [293, 153] width 68 height 9
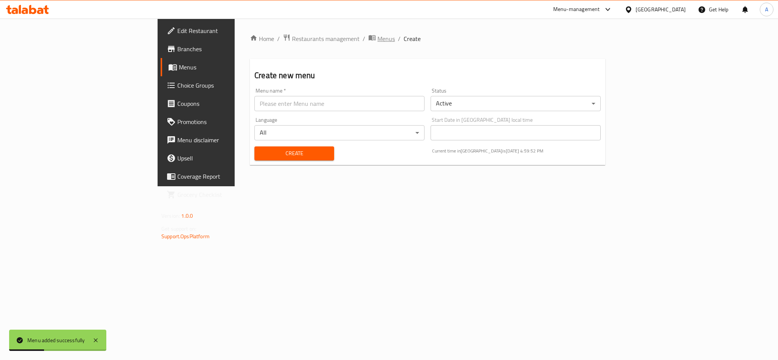
click at [377, 43] on span "Menus" at bounding box center [385, 38] width 17 height 9
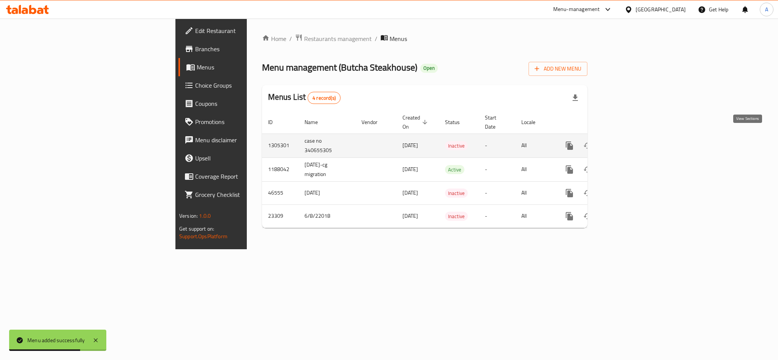
click at [629, 141] on icon "enhanced table" at bounding box center [624, 145] width 9 height 9
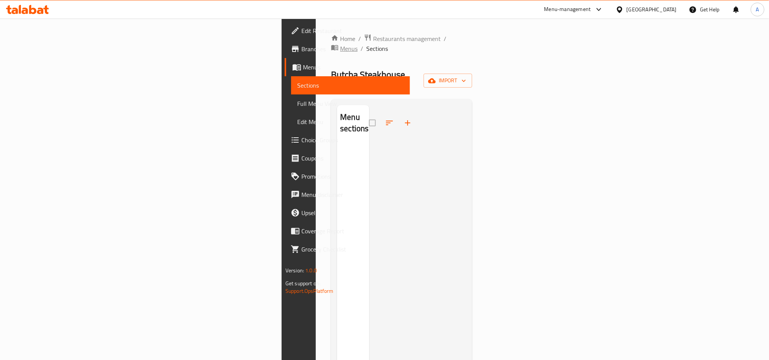
click at [340, 44] on span "Menus" at bounding box center [348, 48] width 17 height 9
